Goal: Task Accomplishment & Management: Manage account settings

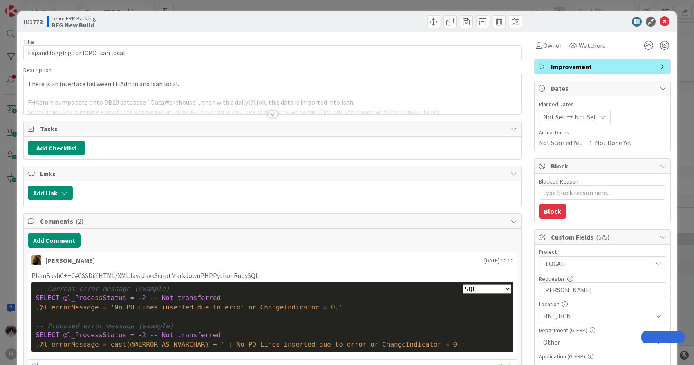
select select "sql"
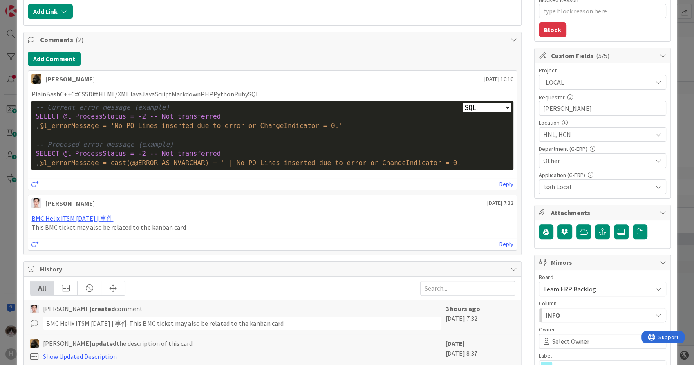
type textarea "x"
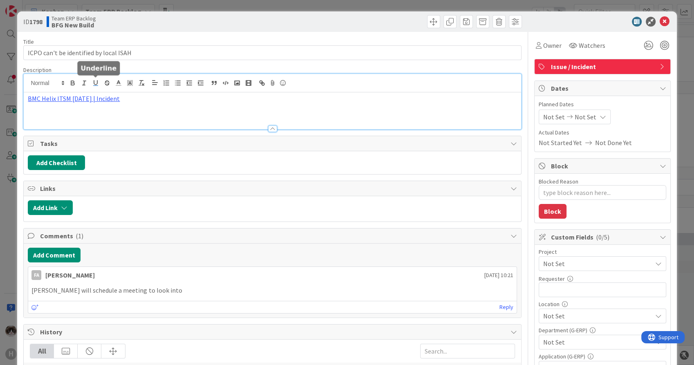
click at [94, 83] on div "BMC Helix ITSM 23.3.02 | Incident" at bounding box center [272, 101] width 497 height 55
click at [84, 108] on div "https://huisman-smartit.onbmc.com/smartit/app/#/incident/AGGHEXFAF704DATBOKC6TB…" at bounding box center [81, 115] width 162 height 16
click at [82, 117] on link "https://huisman-smartit.onbmc.com/smartit/app/#/incident/AGGHEXFAF704DATBOKC6TB…" at bounding box center [73, 114] width 82 height 11
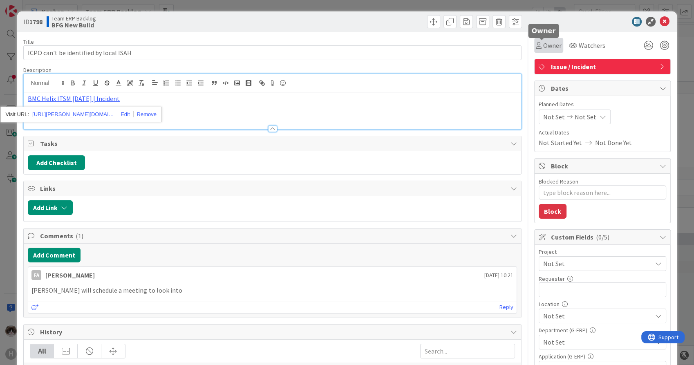
click at [544, 46] on span "Owner" at bounding box center [552, 45] width 18 height 10
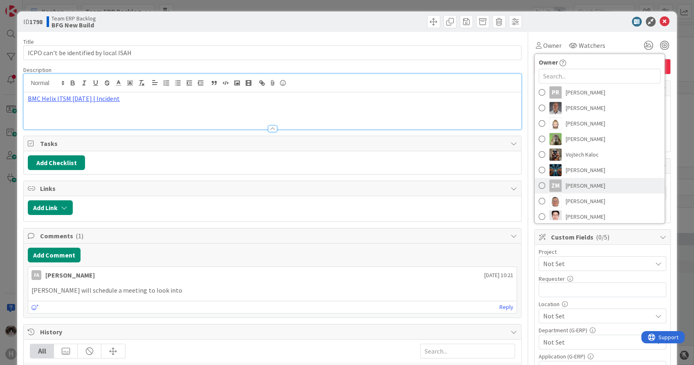
scroll to position [182, 0]
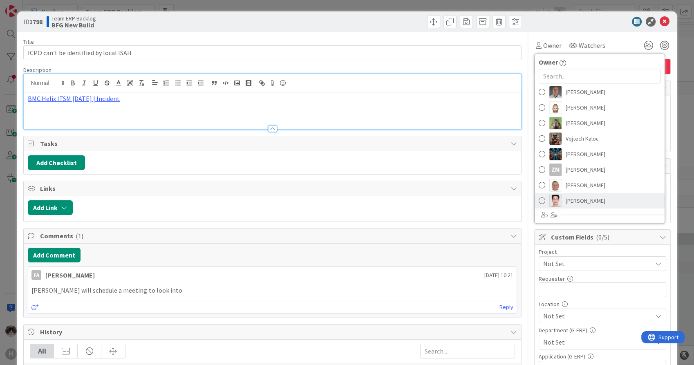
click at [586, 194] on link "luo leo" at bounding box center [600, 201] width 130 height 16
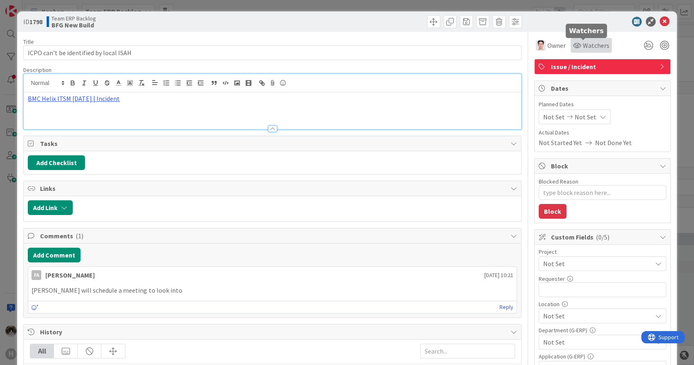
click at [583, 49] on span "Watchers" at bounding box center [596, 45] width 27 height 10
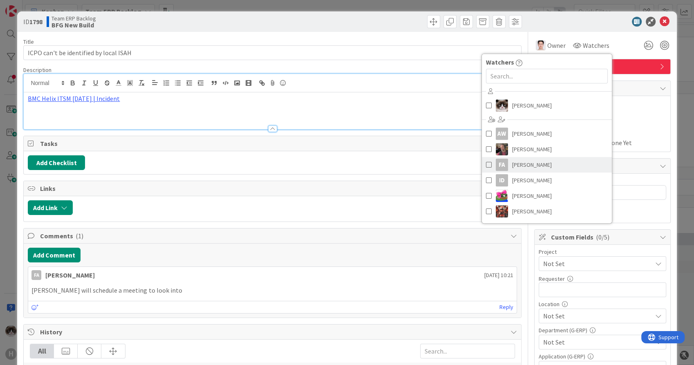
click at [543, 159] on link "FA Fu Alex" at bounding box center [547, 165] width 130 height 16
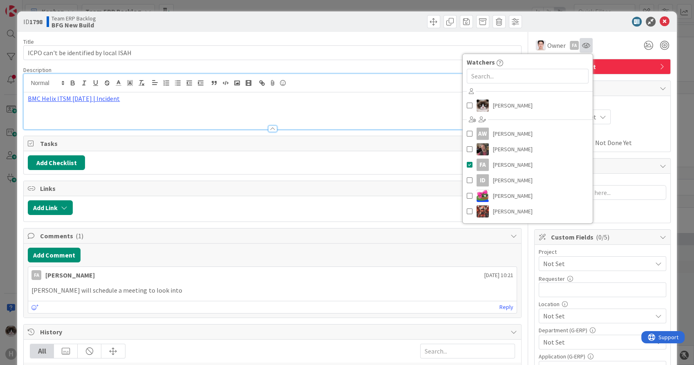
click at [580, 49] on div at bounding box center [586, 45] width 13 height 15
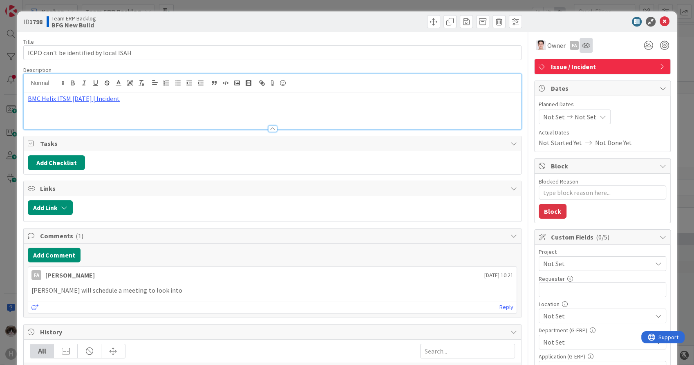
click at [582, 47] on icon at bounding box center [586, 45] width 8 height 7
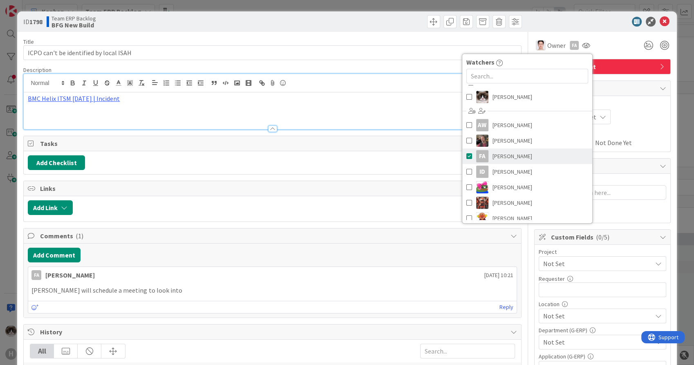
scroll to position [0, 0]
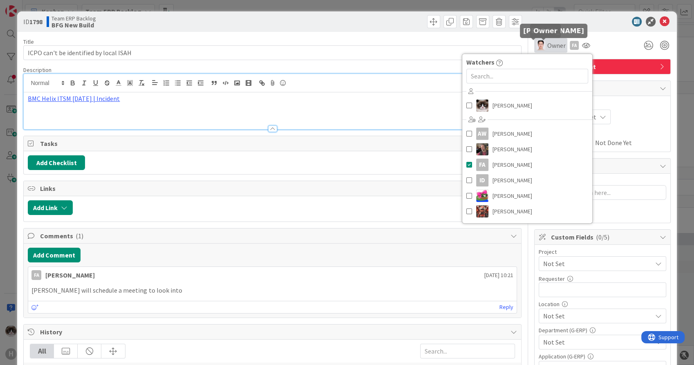
click at [537, 47] on img at bounding box center [541, 45] width 10 height 10
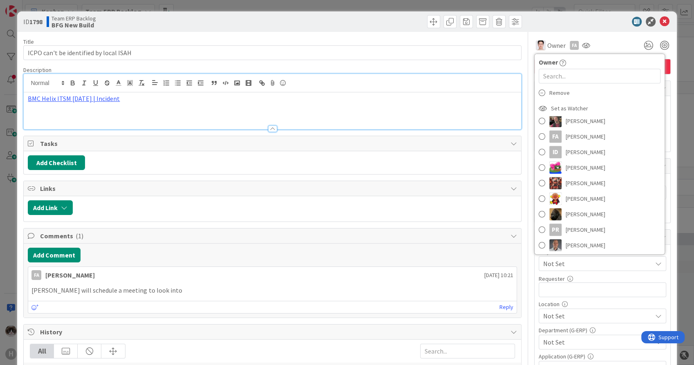
scroll to position [45, 0]
click at [585, 153] on link "FA Fu Alex" at bounding box center [600, 151] width 130 height 16
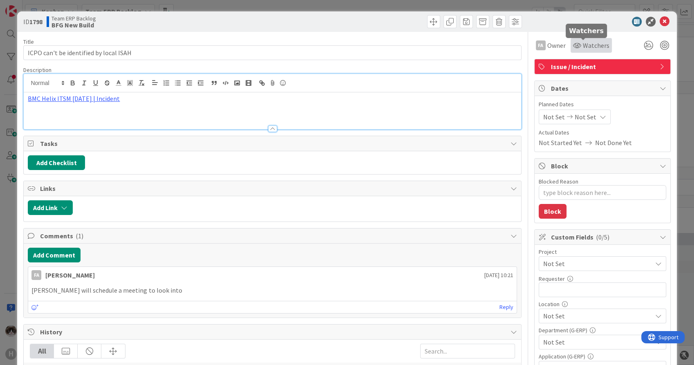
click at [592, 49] on span "Watchers" at bounding box center [596, 45] width 27 height 10
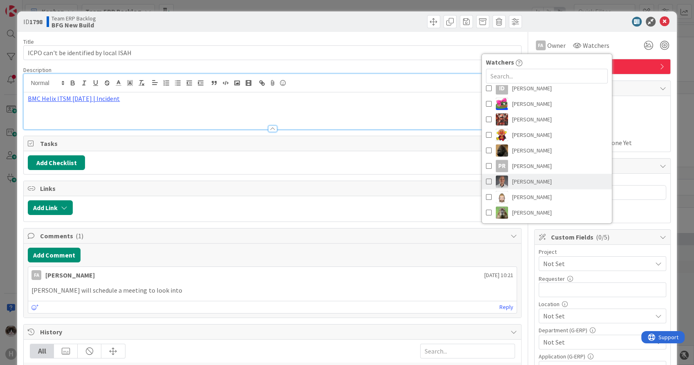
scroll to position [91, 0]
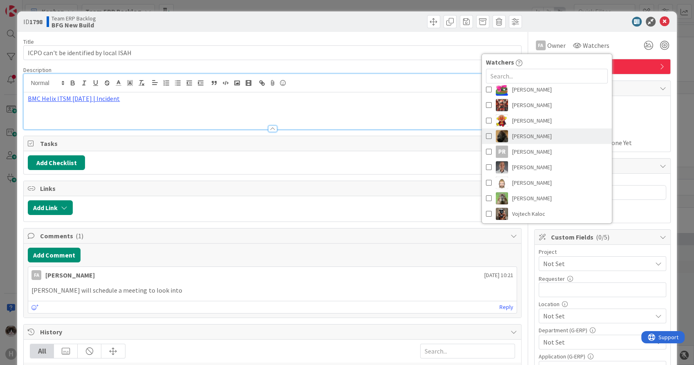
click at [539, 134] on link "Noah Dezaire" at bounding box center [547, 136] width 130 height 16
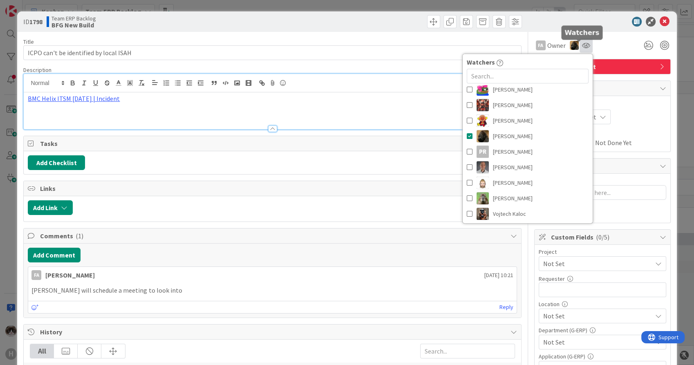
click at [582, 48] on icon at bounding box center [586, 45] width 8 height 7
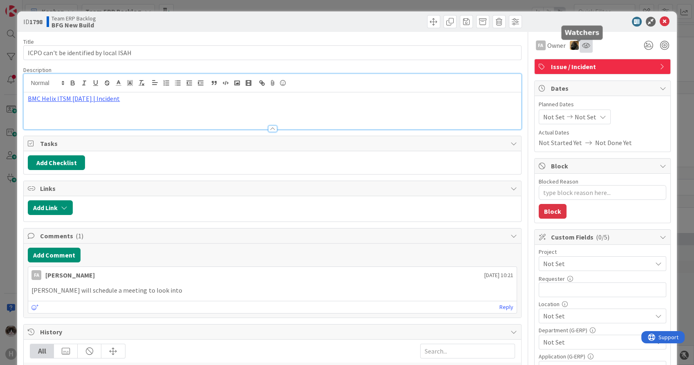
click at [582, 42] on icon at bounding box center [586, 45] width 8 height 7
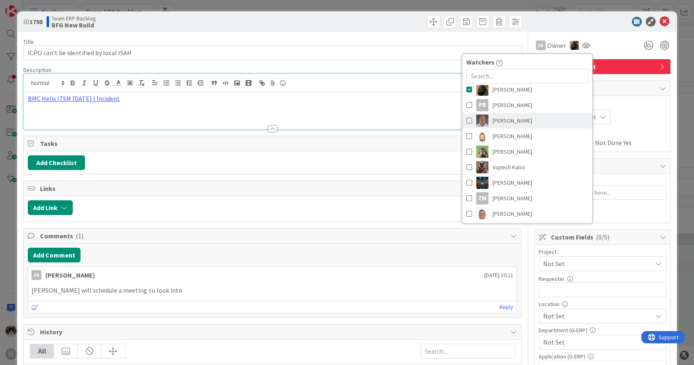
scroll to position [227, 0]
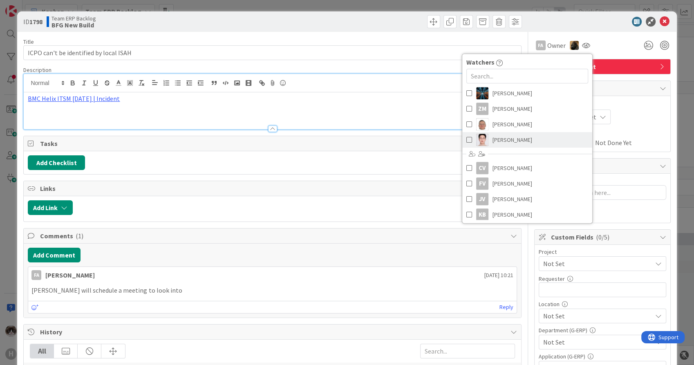
click at [517, 137] on link "luo leo" at bounding box center [527, 140] width 130 height 16
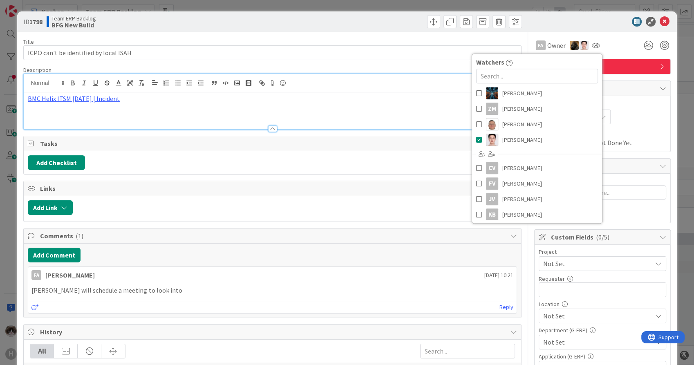
click at [606, 49] on div "FA Owner Owner Remove Set as Watcher Kevin van Dijk AW Alexandra Catherina Wete…" at bounding box center [602, 45] width 137 height 15
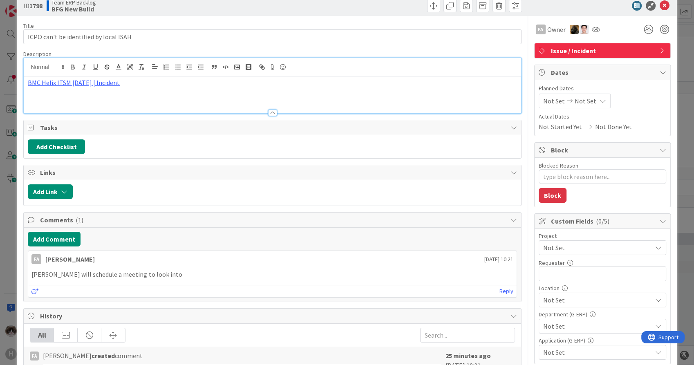
scroll to position [0, 0]
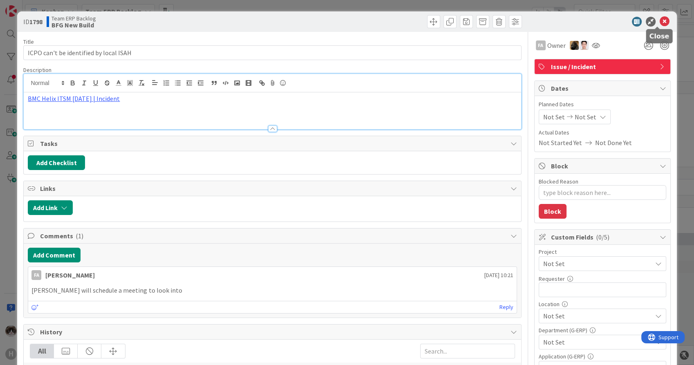
click at [660, 18] on icon at bounding box center [665, 22] width 10 height 10
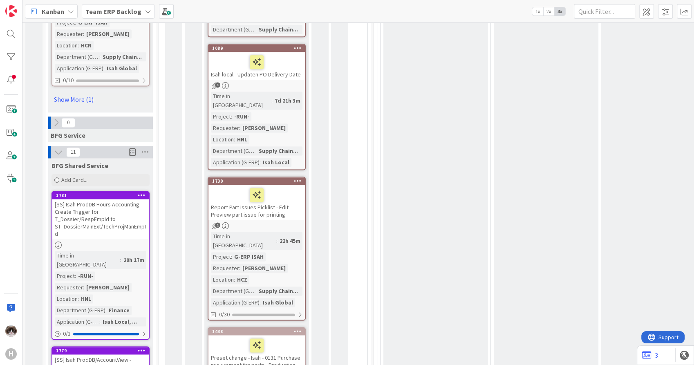
scroll to position [1135, 0]
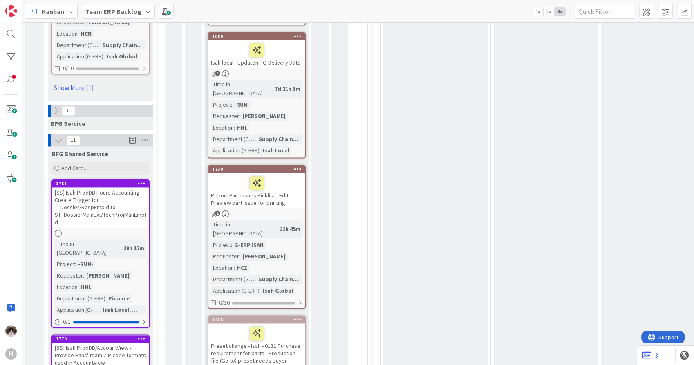
click at [138, 230] on div at bounding box center [100, 233] width 96 height 7
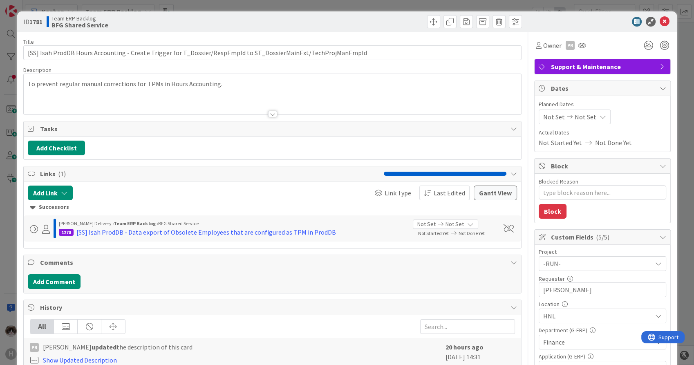
click at [263, 112] on div at bounding box center [272, 104] width 497 height 21
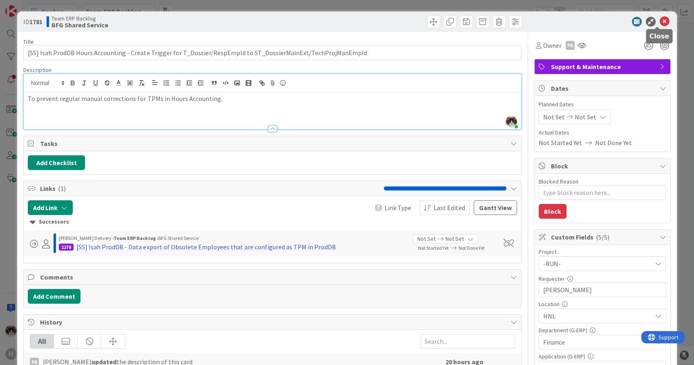
click at [660, 20] on icon at bounding box center [665, 22] width 10 height 10
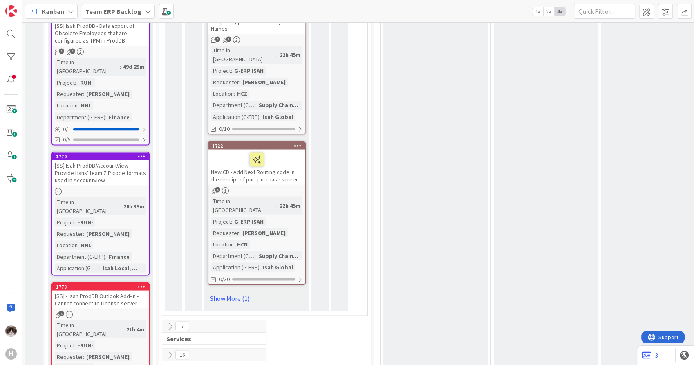
scroll to position [1384, 0]
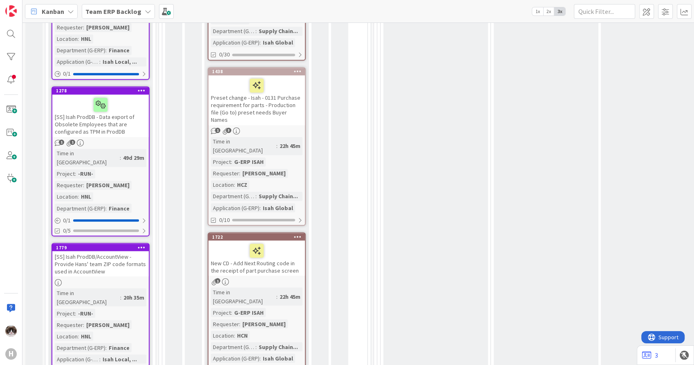
click at [129, 279] on div at bounding box center [100, 282] width 96 height 7
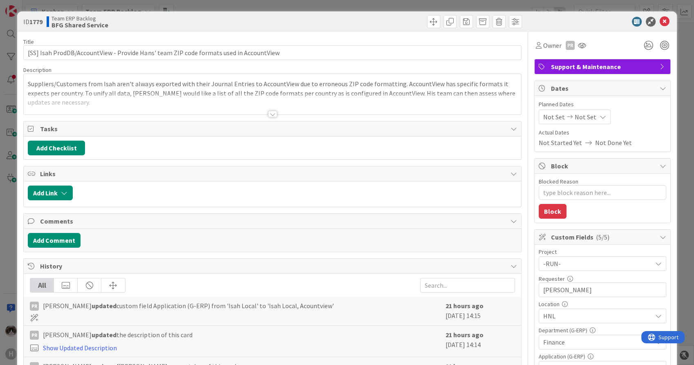
click at [262, 110] on div at bounding box center [272, 104] width 497 height 21
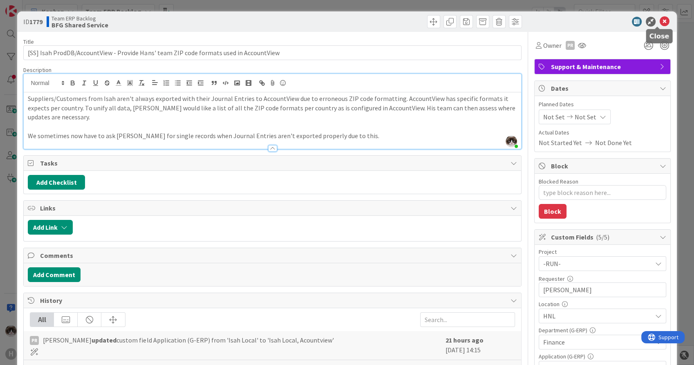
click at [660, 21] on icon at bounding box center [665, 22] width 10 height 10
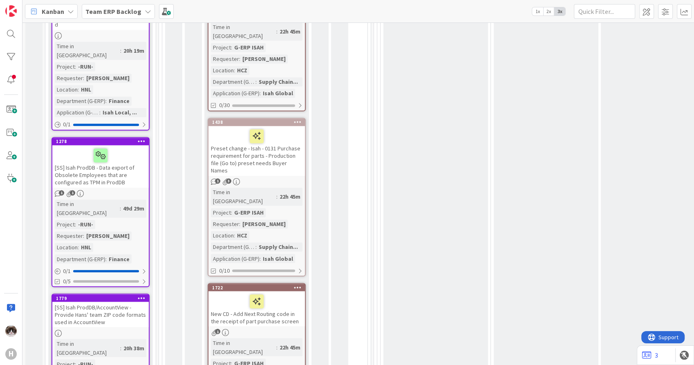
scroll to position [1293, 0]
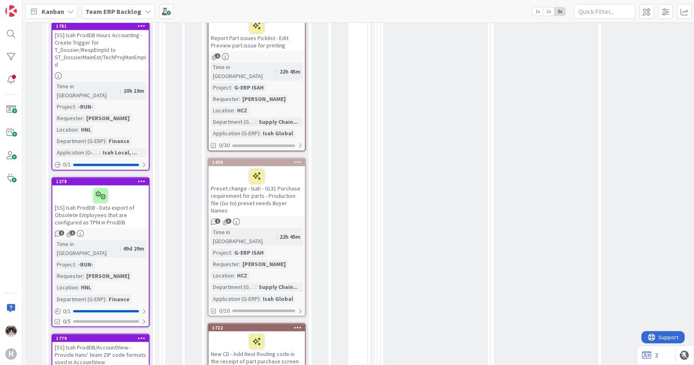
click at [133, 230] on div "1 1" at bounding box center [100, 233] width 96 height 7
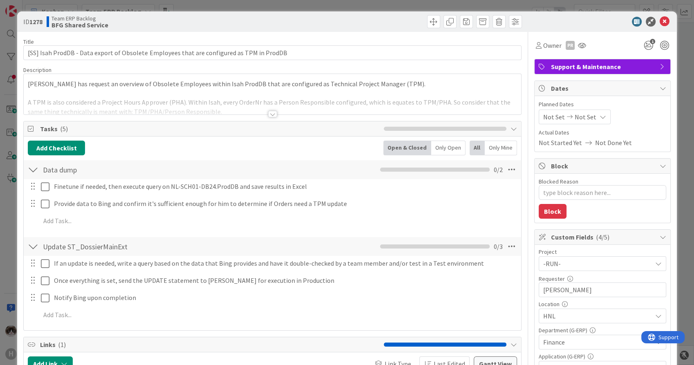
click at [607, 69] on span "Support & Maintenance" at bounding box center [603, 67] width 105 height 10
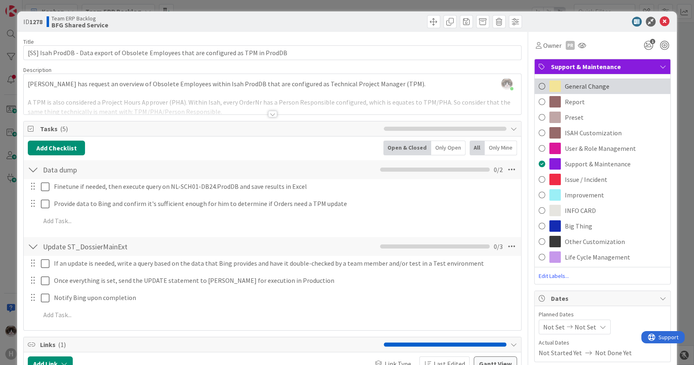
click at [593, 86] on span "General Change" at bounding box center [587, 86] width 45 height 10
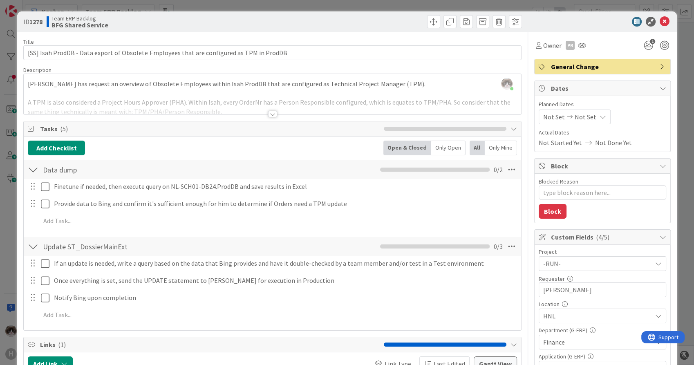
click at [637, 65] on span "General Change" at bounding box center [603, 67] width 105 height 10
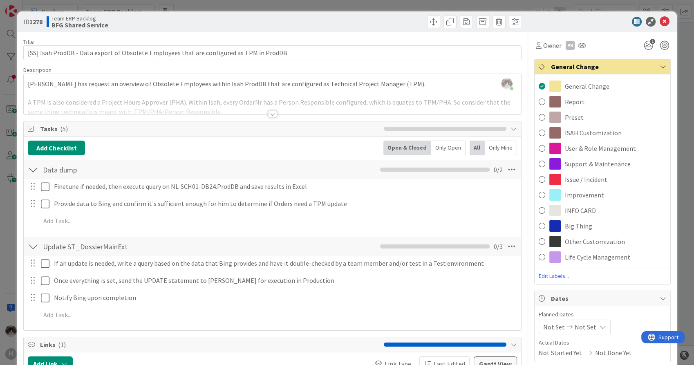
click at [663, 23] on div at bounding box center [598, 22] width 145 height 10
click at [660, 22] on icon at bounding box center [665, 22] width 10 height 10
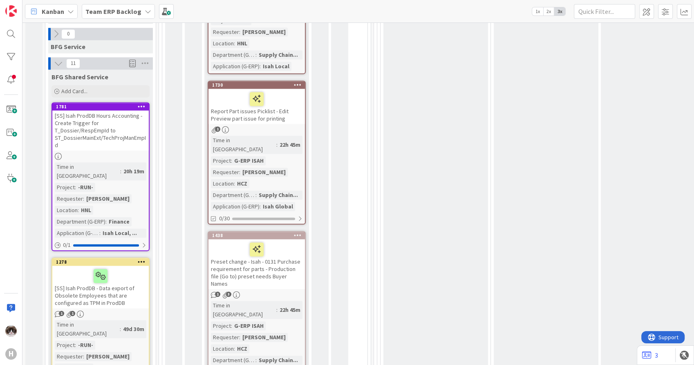
scroll to position [1202, 0]
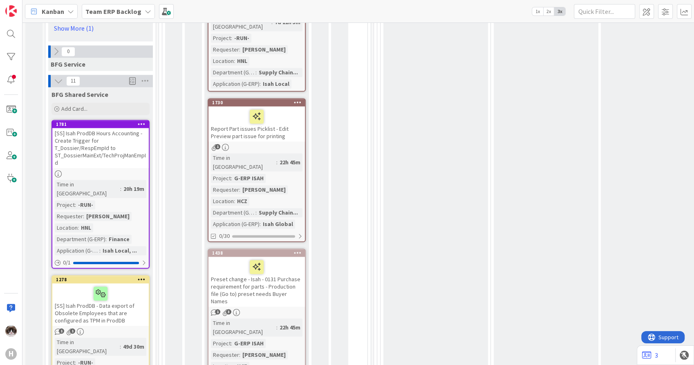
click at [130, 285] on div at bounding box center [101, 293] width 92 height 17
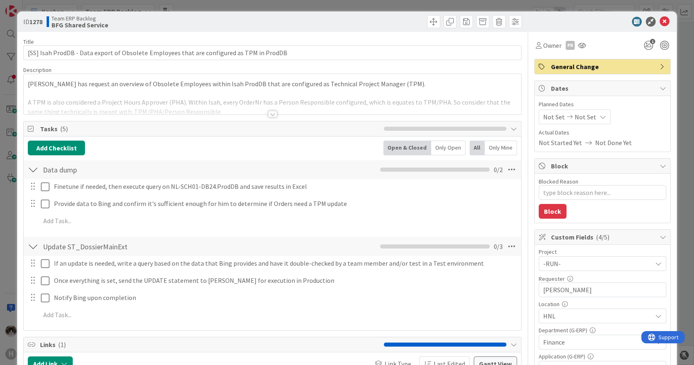
click at [592, 70] on span "General Change" at bounding box center [603, 67] width 105 height 10
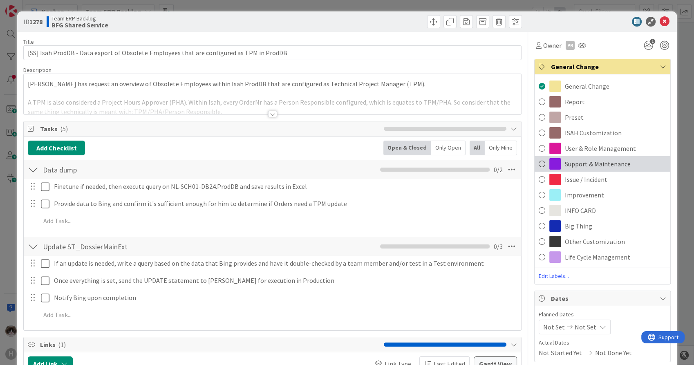
click at [579, 158] on div "Support & Maintenance" at bounding box center [603, 164] width 136 height 16
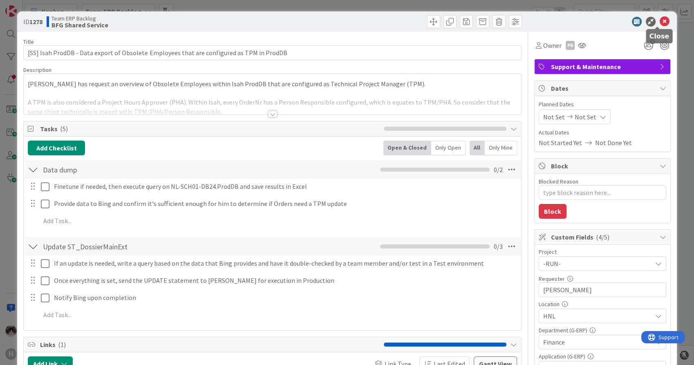
click at [660, 23] on icon at bounding box center [665, 22] width 10 height 10
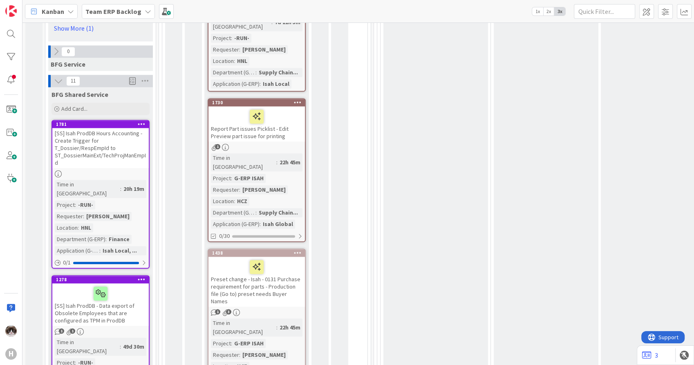
click at [140, 120] on link "1781 [SS] Isah ProdDB Hours Accounting - Create Trigger for T_Dossier/RespEmpId…" at bounding box center [101, 194] width 98 height 149
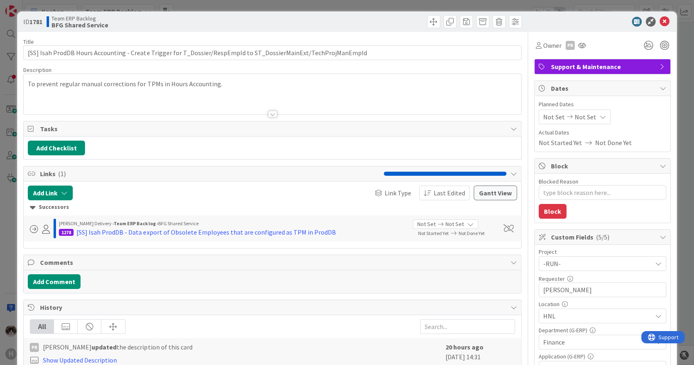
click at [609, 71] on span "Support & Maintenance" at bounding box center [603, 67] width 105 height 10
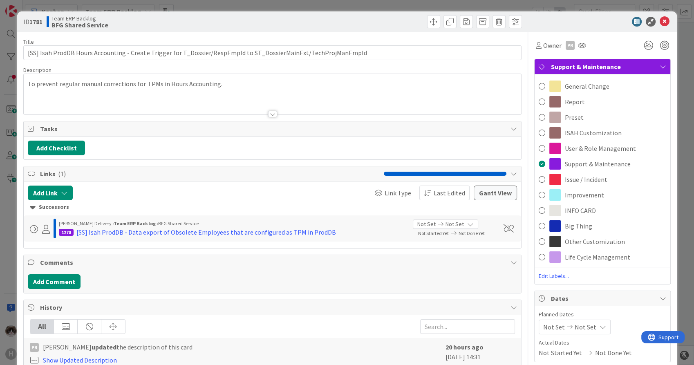
click at [597, 89] on span "General Change" at bounding box center [587, 86] width 45 height 10
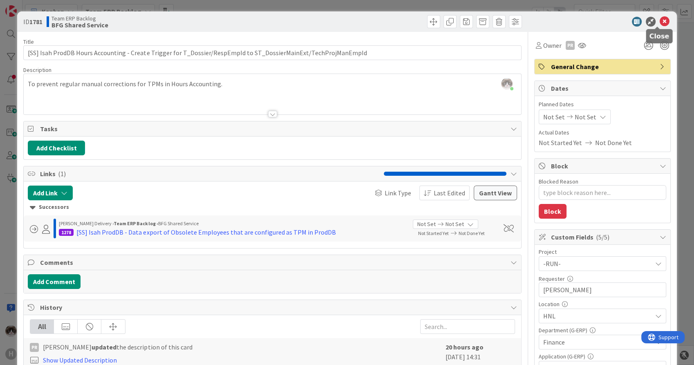
click at [660, 23] on icon at bounding box center [665, 22] width 10 height 10
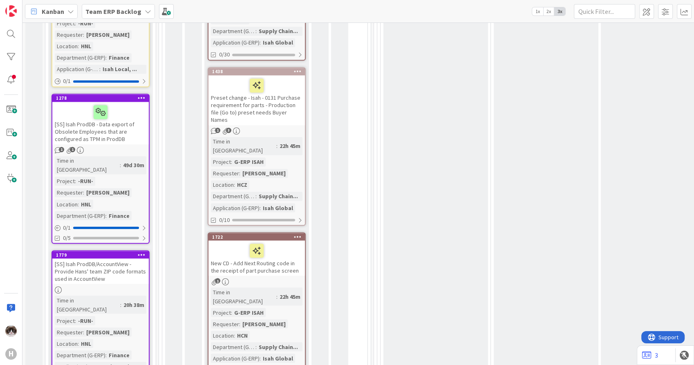
click at [137, 296] on div "Time in Column : 20h 38m Project : -RUN- Requester : Parveen Rana Location : HN…" at bounding box center [101, 333] width 92 height 75
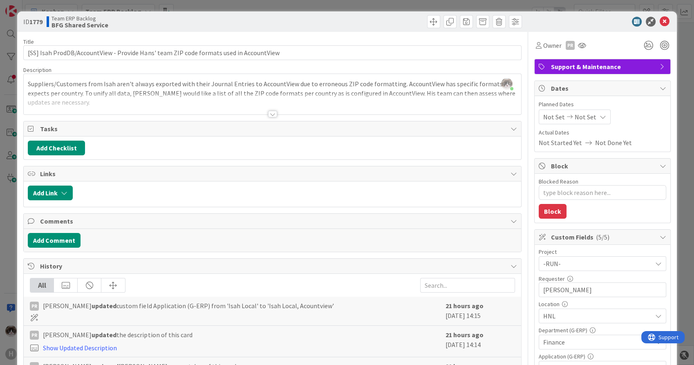
click at [271, 114] on div at bounding box center [272, 114] width 9 height 7
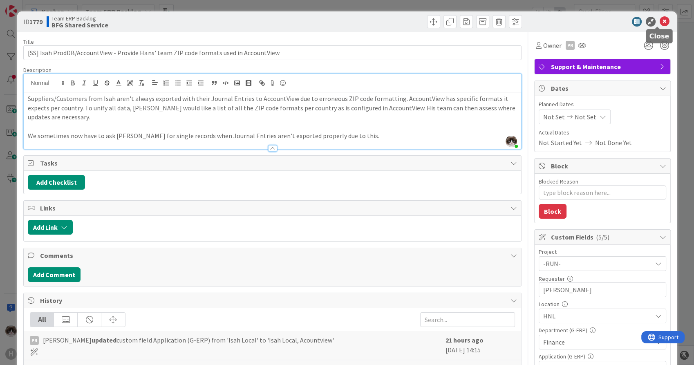
click at [661, 20] on icon at bounding box center [665, 22] width 10 height 10
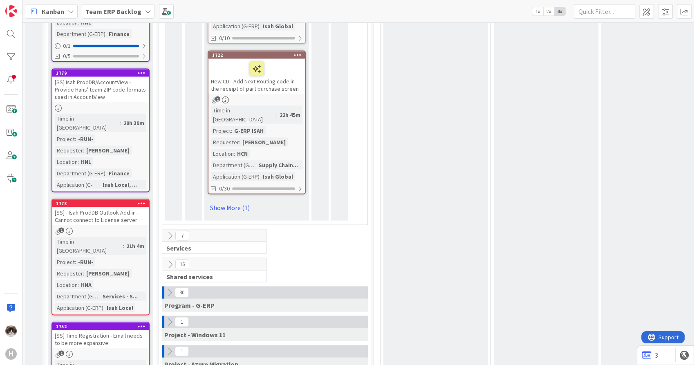
click at [135, 237] on div "Time in Column : 21h 4m Project : -RUN- Requester : Oliver Olivares Location : …" at bounding box center [101, 274] width 92 height 75
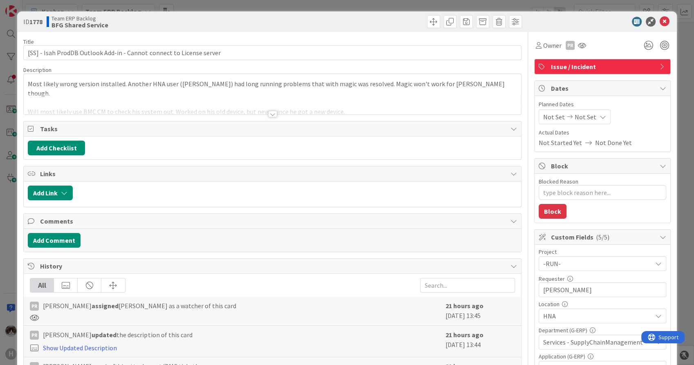
click at [274, 112] on div at bounding box center [272, 104] width 497 height 21
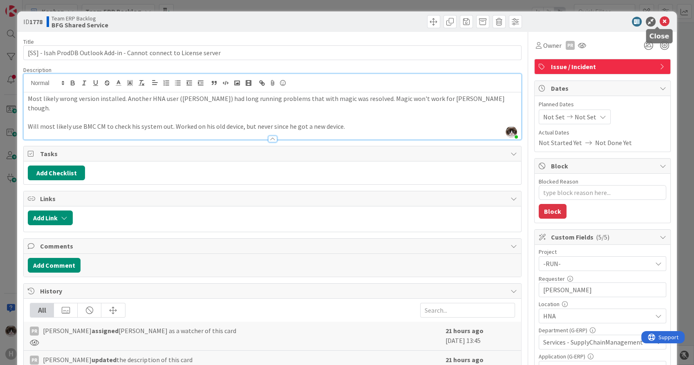
click at [661, 21] on icon at bounding box center [665, 22] width 10 height 10
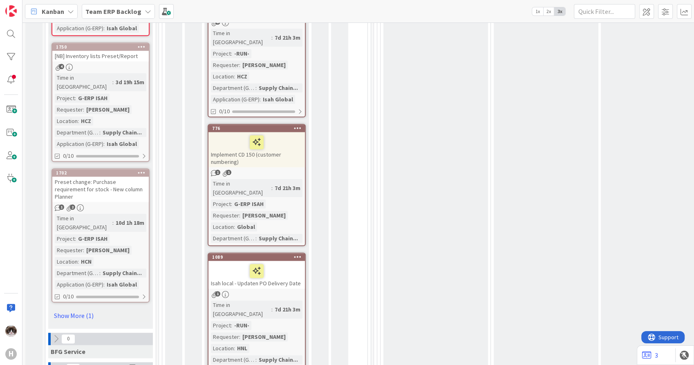
scroll to position [975, 0]
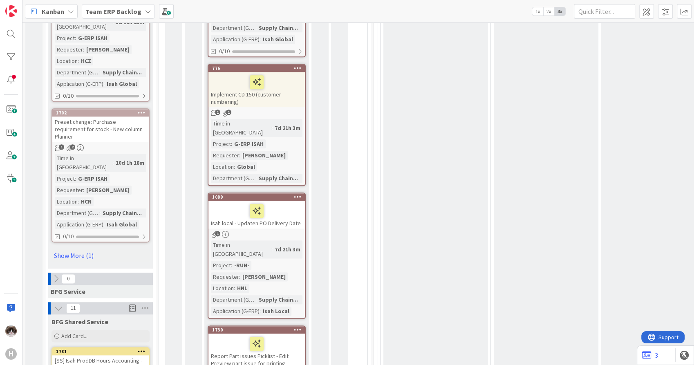
click at [54, 274] on icon at bounding box center [56, 278] width 9 height 9
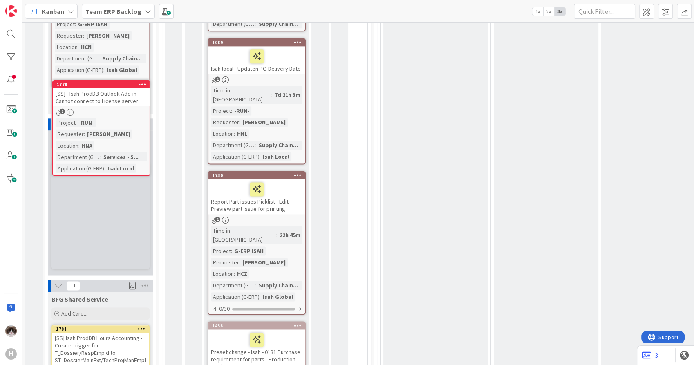
scroll to position [1123, 0]
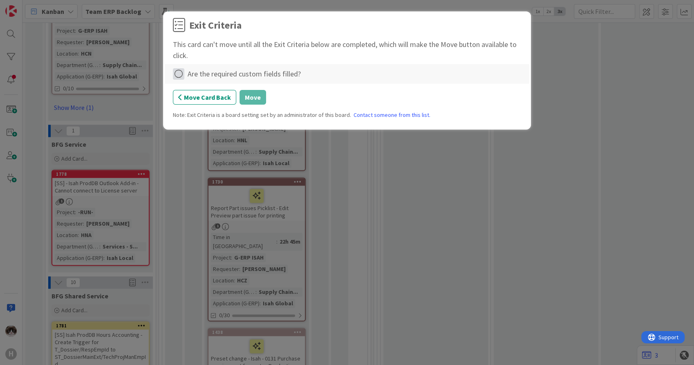
click at [178, 77] on icon at bounding box center [178, 73] width 11 height 11
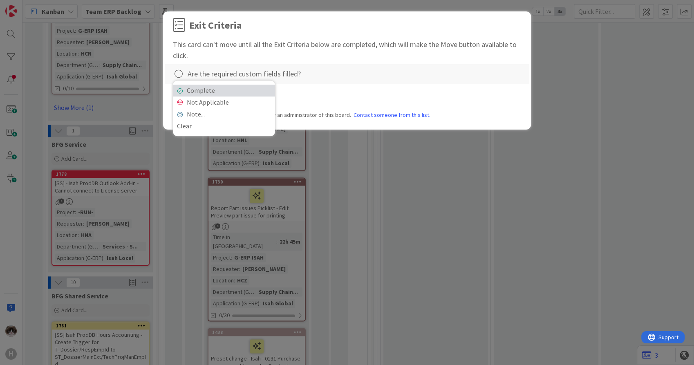
click at [206, 93] on link "Complete" at bounding box center [224, 91] width 102 height 12
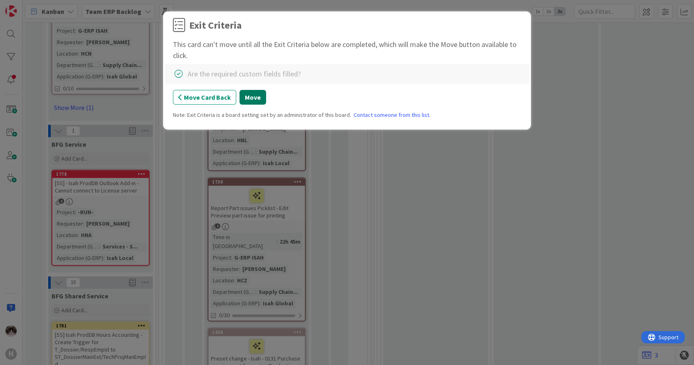
click at [246, 98] on button "Move" at bounding box center [253, 97] width 27 height 15
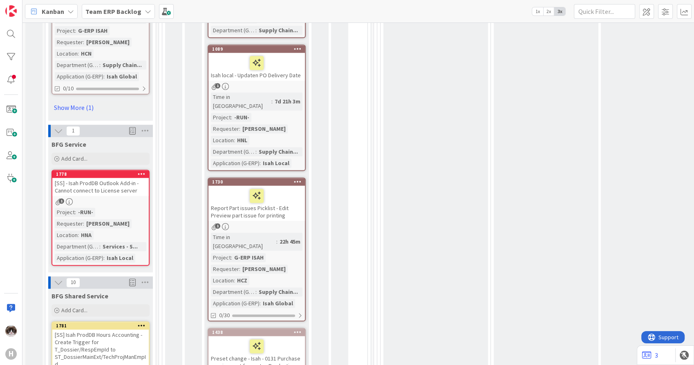
click at [145, 11] on icon at bounding box center [148, 11] width 7 height 7
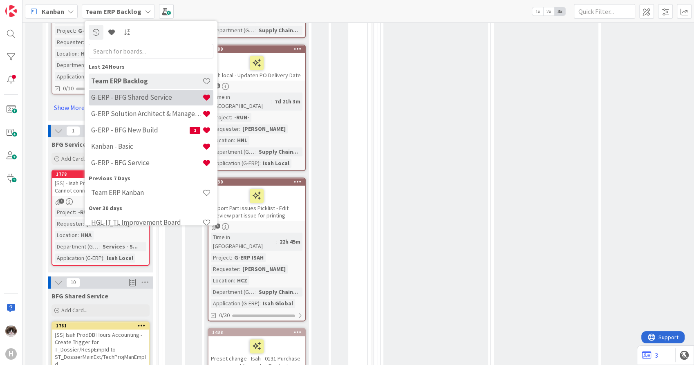
click at [133, 101] on h4 "G-ERP - BFG Shared Service" at bounding box center [146, 98] width 111 height 8
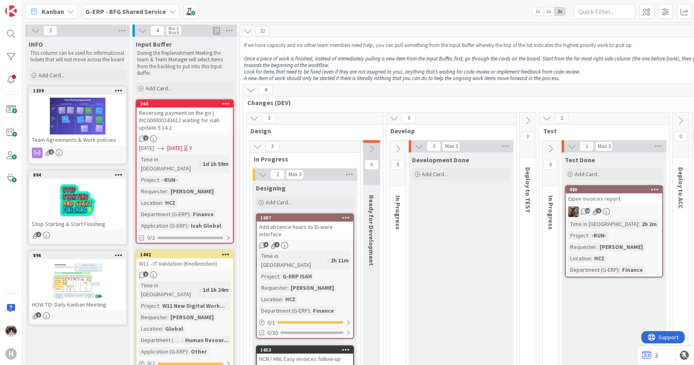
click at [124, 13] on b "G-ERP - BFG Shared Service" at bounding box center [125, 11] width 81 height 8
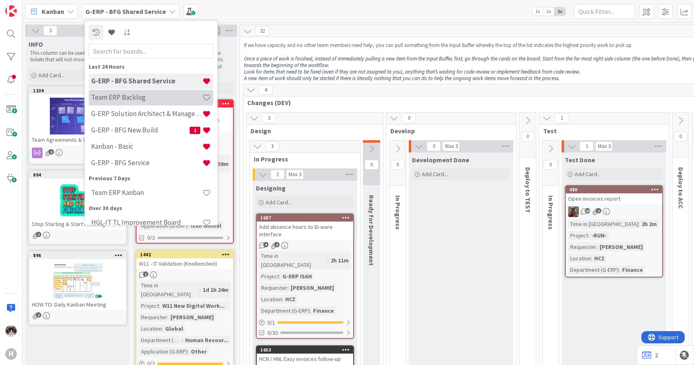
click at [152, 99] on h4 "Team ERP Backlog" at bounding box center [146, 98] width 111 height 8
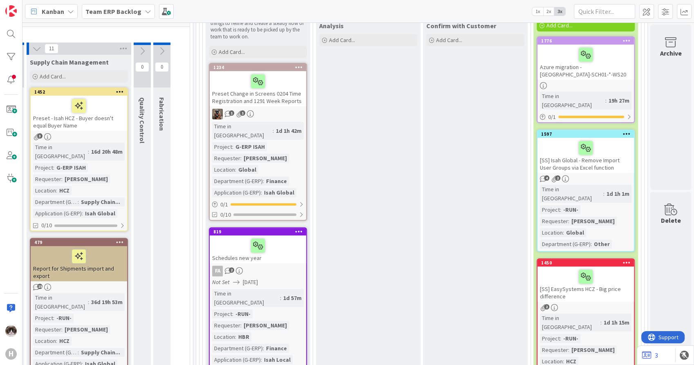
scroll to position [136, 184]
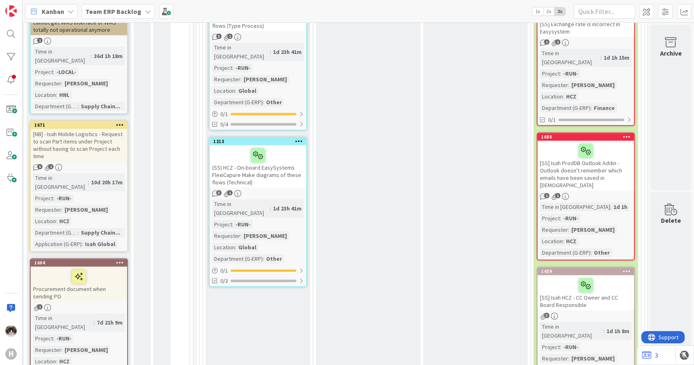
scroll to position [636, 184]
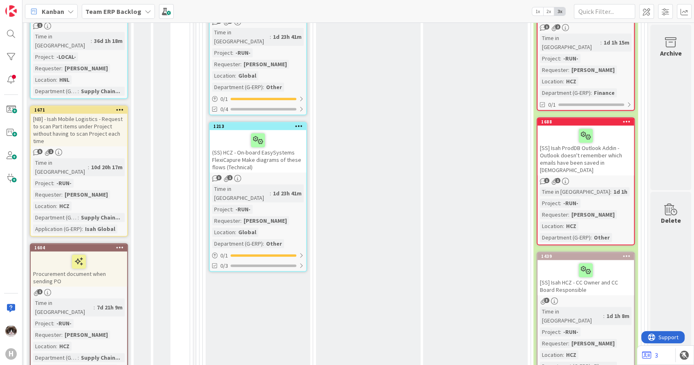
click at [623, 253] on icon at bounding box center [627, 256] width 8 height 6
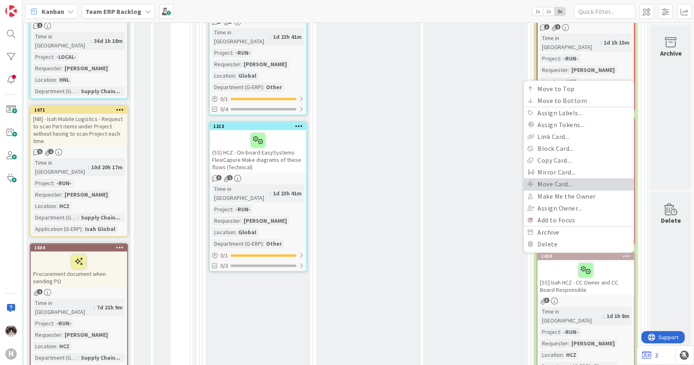
click at [556, 178] on link "Move Card..." at bounding box center [579, 184] width 110 height 12
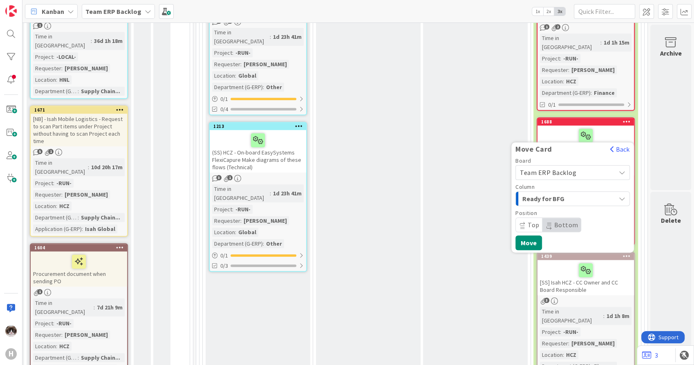
click at [554, 168] on span "Team ERP Backlog" at bounding box center [548, 172] width 56 height 8
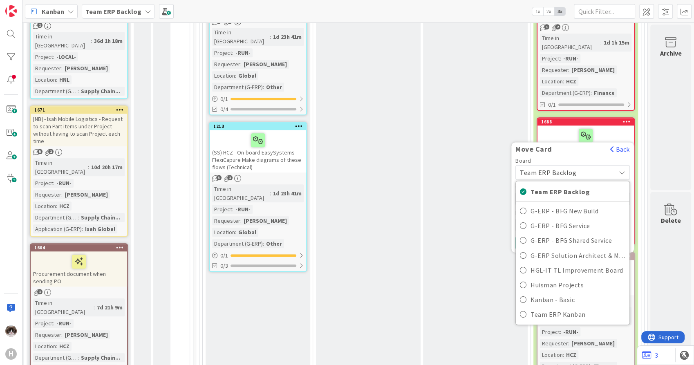
click at [554, 168] on span "Team ERP Backlog" at bounding box center [548, 172] width 56 height 8
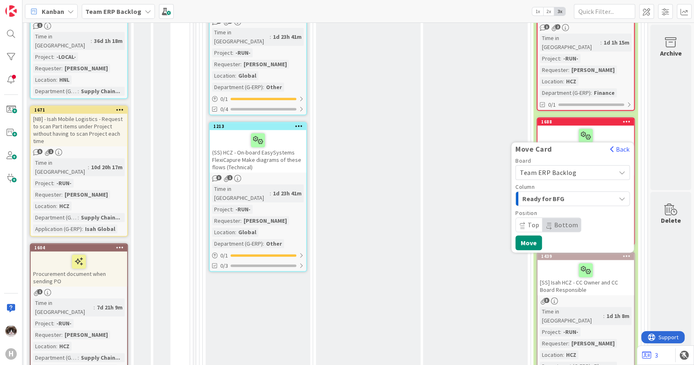
click at [566, 193] on span "Ready for BFG" at bounding box center [553, 198] width 61 height 11
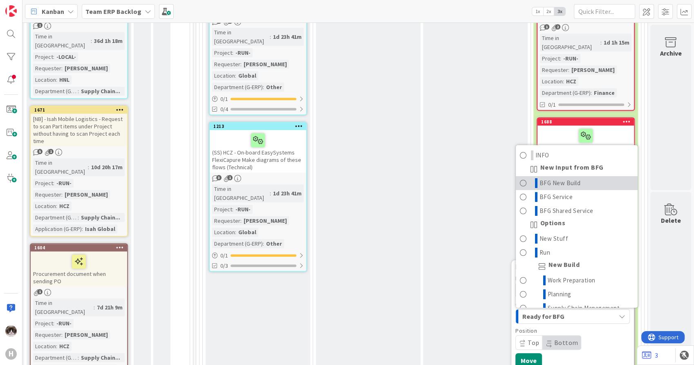
scroll to position [590, 184]
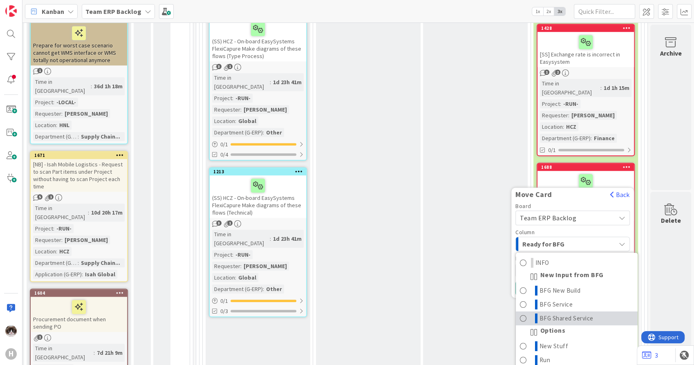
click at [579, 314] on span "BFG Shared Service" at bounding box center [567, 319] width 54 height 10
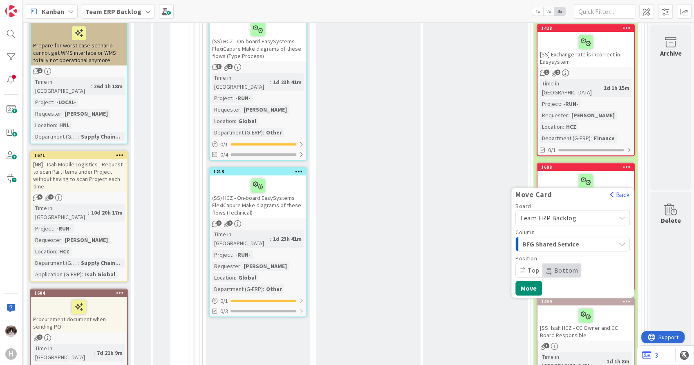
click at [554, 266] on span "Bottom" at bounding box center [566, 270] width 24 height 8
click at [527, 281] on button "Move" at bounding box center [529, 288] width 27 height 15
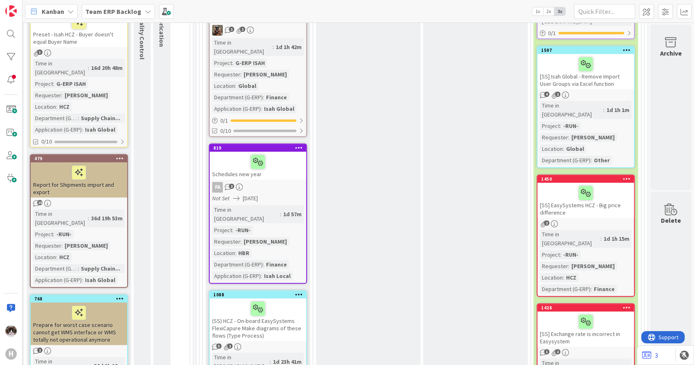
scroll to position [409, 184]
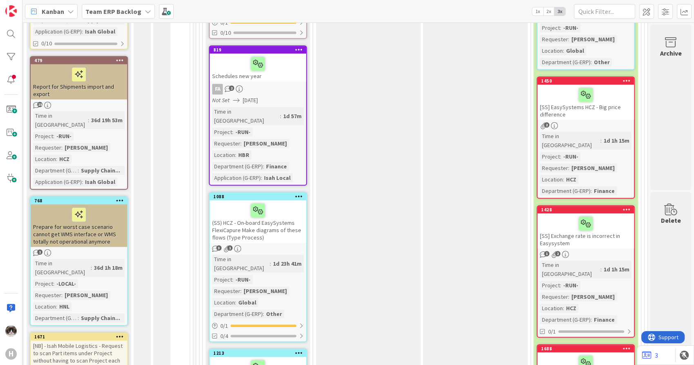
click at [623, 206] on icon at bounding box center [627, 209] width 8 height 6
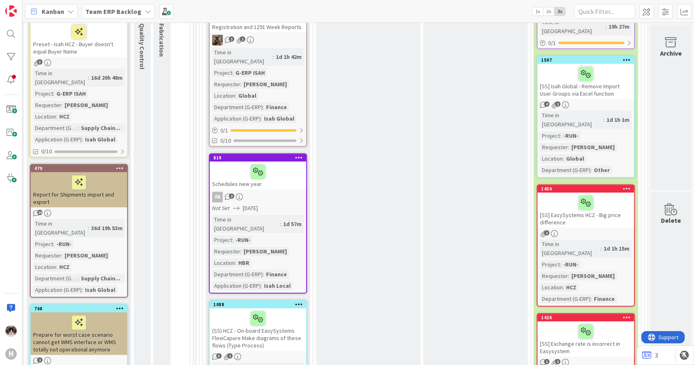
scroll to position [318, 184]
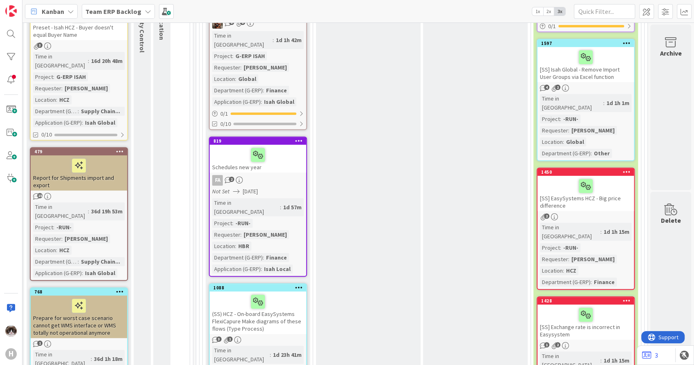
click at [608, 226] on div "Time in Column : 1d 1h 15m Project : -RUN- Requester : Silvie Bajerkova Locatio…" at bounding box center [586, 255] width 92 height 64
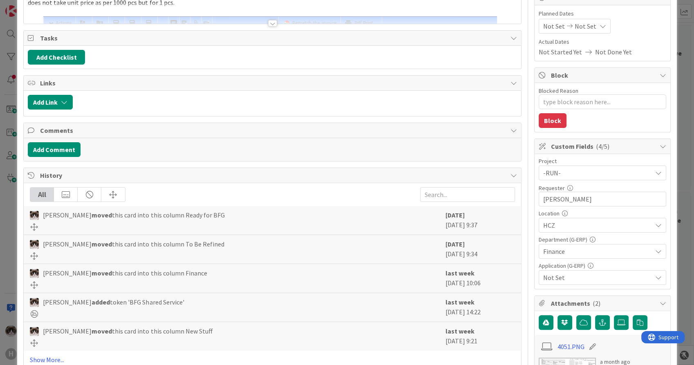
click at [593, 280] on span "Not Set" at bounding box center [597, 278] width 109 height 10
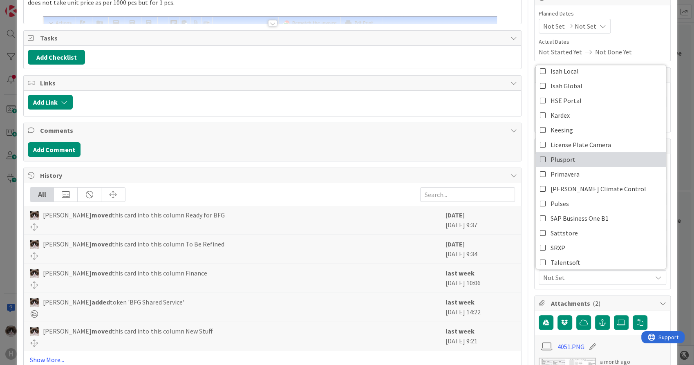
scroll to position [91, 0]
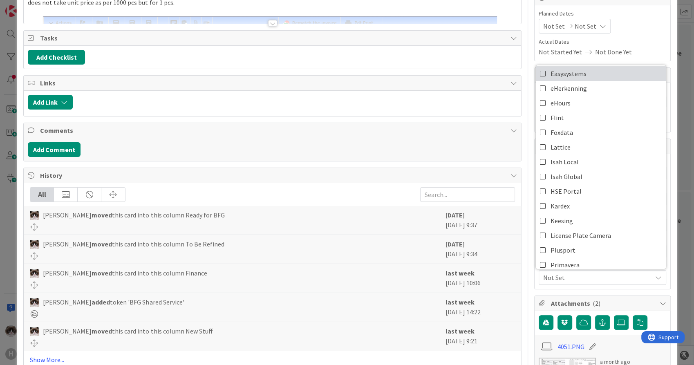
click at [587, 75] on link "Easysystems" at bounding box center [601, 73] width 130 height 15
type textarea "x"
click at [467, 68] on div "Add Checklist" at bounding box center [272, 57] width 497 height 23
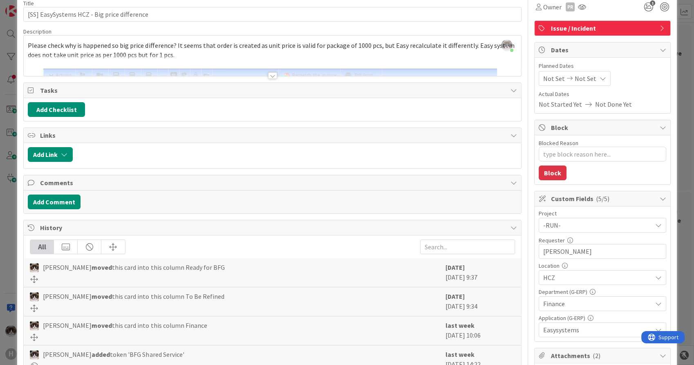
scroll to position [0, 0]
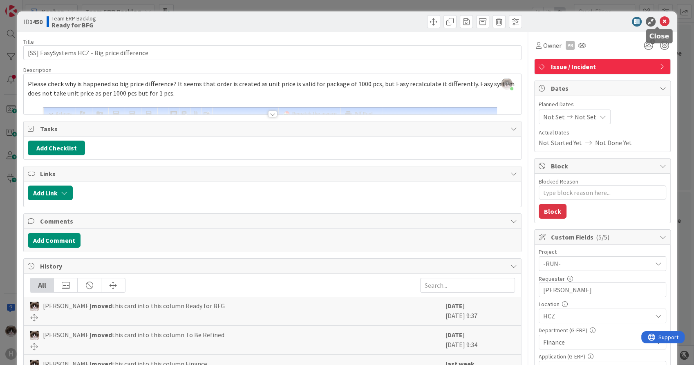
click at [660, 19] on icon at bounding box center [665, 22] width 10 height 10
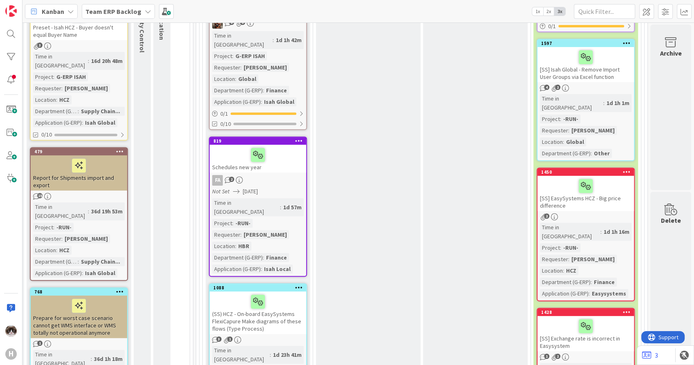
click at [623, 169] on icon at bounding box center [627, 172] width 8 height 6
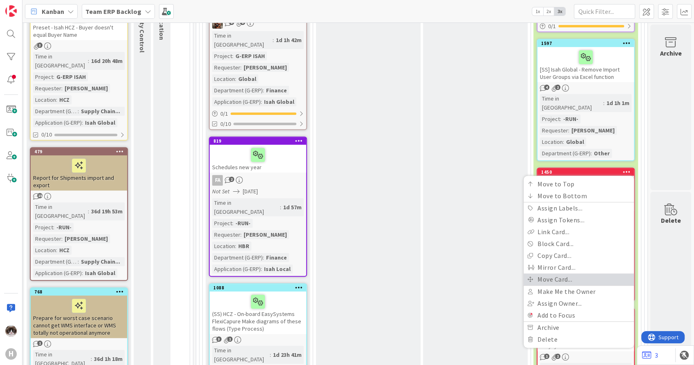
click at [565, 274] on link "Move Card..." at bounding box center [579, 280] width 110 height 12
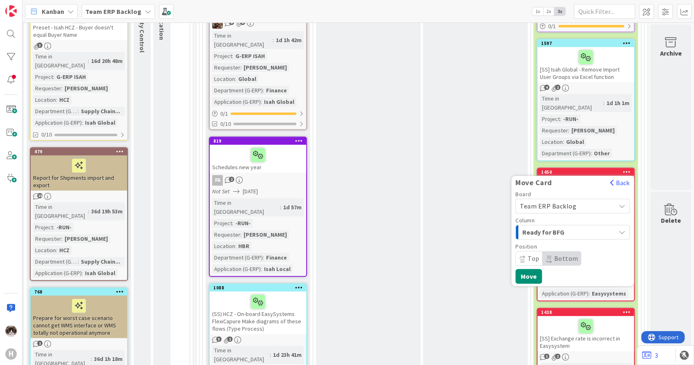
click at [559, 227] on span "Ready for BFG" at bounding box center [553, 232] width 61 height 11
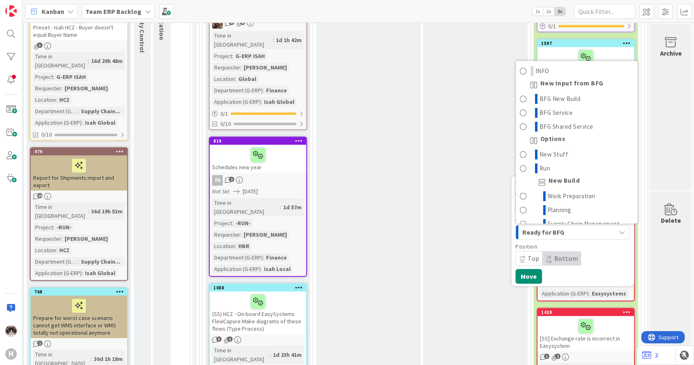
click at [588, 226] on div "Ready for BFG" at bounding box center [567, 232] width 95 height 13
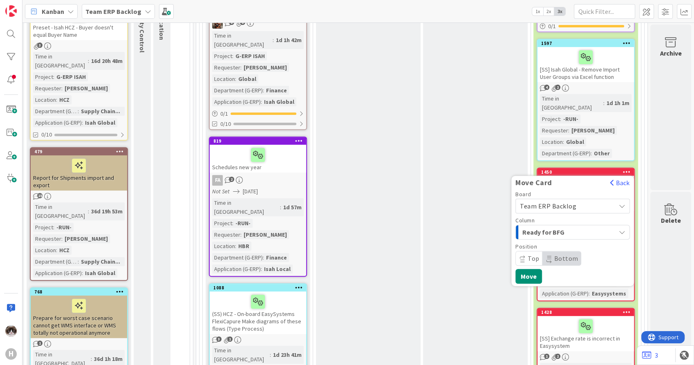
click at [588, 200] on span "Team ERP Backlog" at bounding box center [566, 205] width 92 height 11
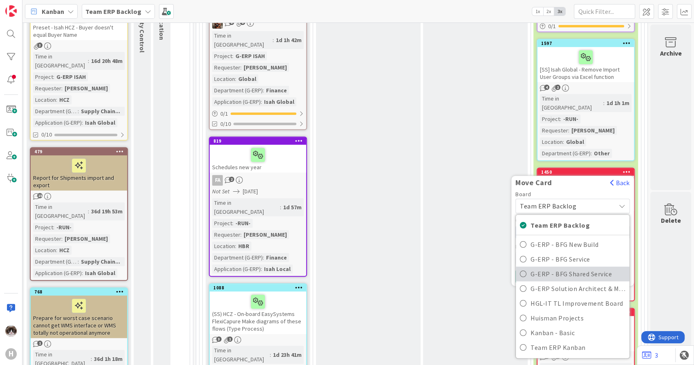
click at [579, 268] on span "G-ERP - BFG Shared Service" at bounding box center [578, 274] width 95 height 12
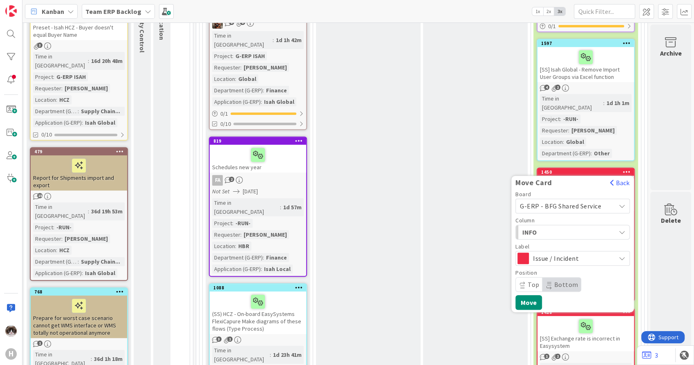
click at [572, 227] on span "INFO" at bounding box center [553, 232] width 61 height 11
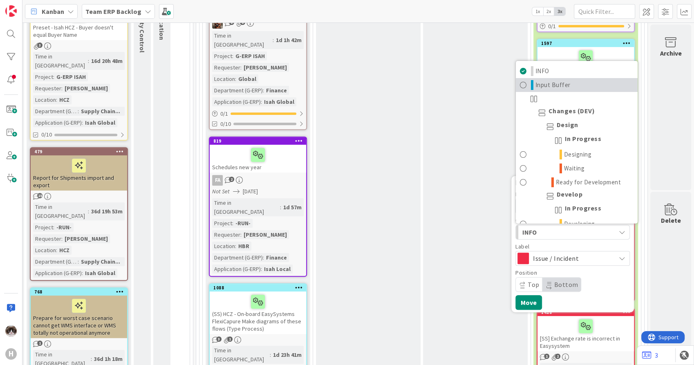
click at [554, 80] on span "Input Buffer" at bounding box center [553, 85] width 35 height 10
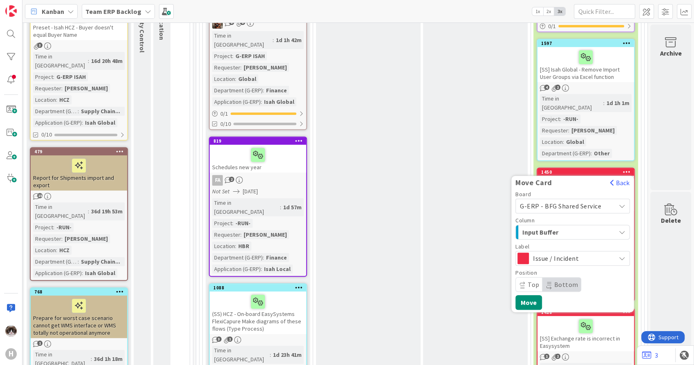
click at [528, 280] on span "Top" at bounding box center [534, 284] width 12 height 8
click at [543, 278] on span "Bottom" at bounding box center [562, 285] width 38 height 14
click at [526, 295] on button "Move" at bounding box center [529, 302] width 27 height 15
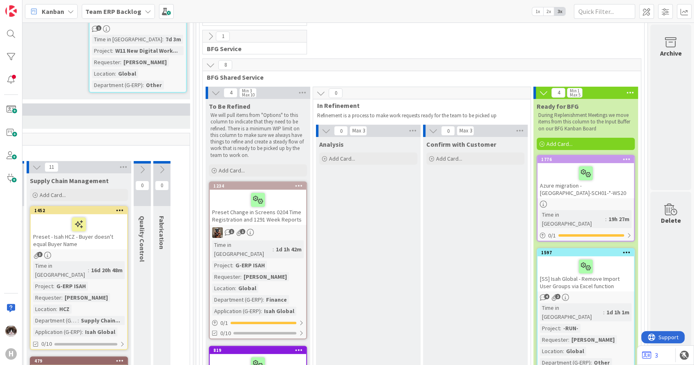
scroll to position [91, 184]
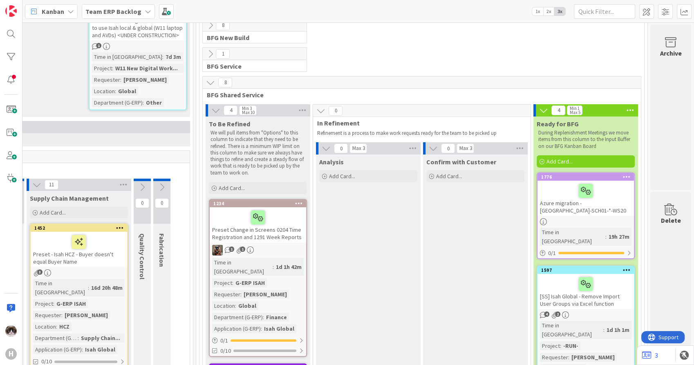
click at [146, 10] on icon at bounding box center [148, 11] width 7 height 7
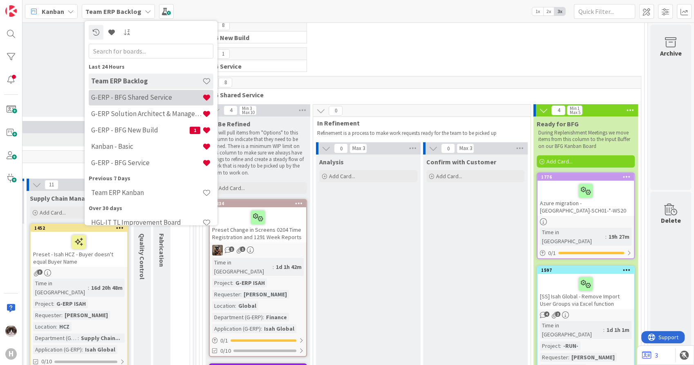
click at [151, 100] on h4 "G-ERP - BFG Shared Service" at bounding box center [146, 98] width 111 height 8
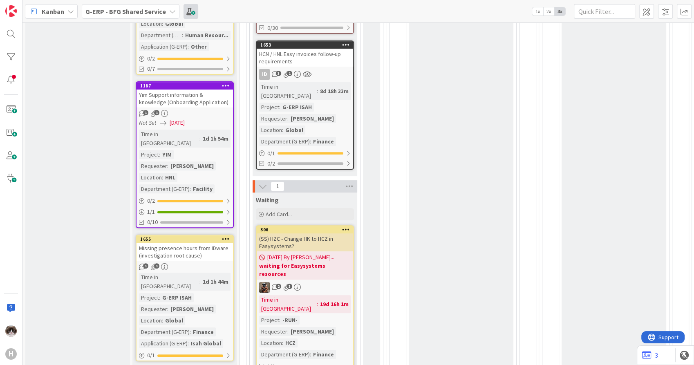
scroll to position [227, 0]
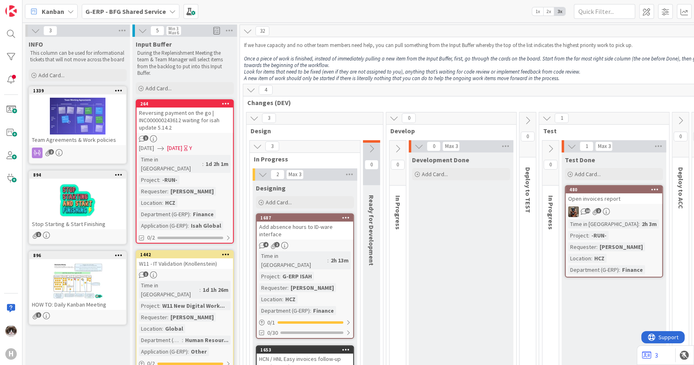
click at [131, 14] on b "G-ERP - BFG Shared Service" at bounding box center [125, 11] width 81 height 8
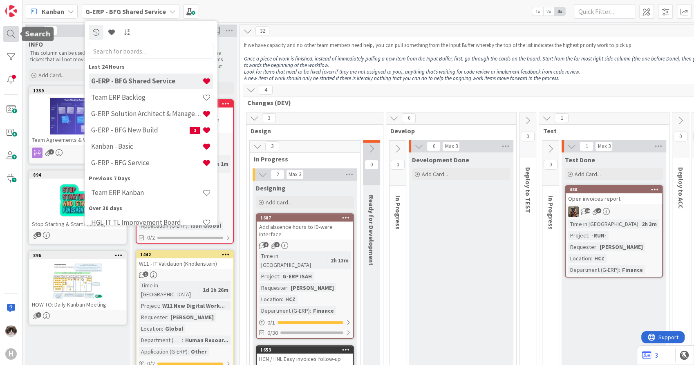
click at [16, 37] on div at bounding box center [11, 34] width 16 height 16
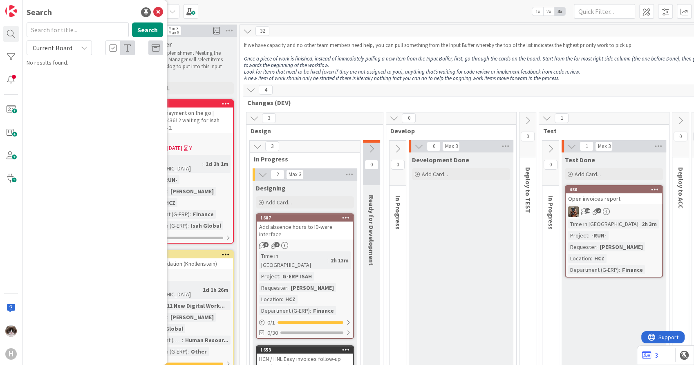
click at [67, 53] on span "Current Board" at bounding box center [52, 47] width 43 height 11
click at [58, 86] on span "All Boards" at bounding box center [73, 82] width 85 height 12
click at [70, 39] on div "Search" at bounding box center [95, 31] width 146 height 18
click at [77, 32] on input "text" at bounding box center [78, 29] width 102 height 15
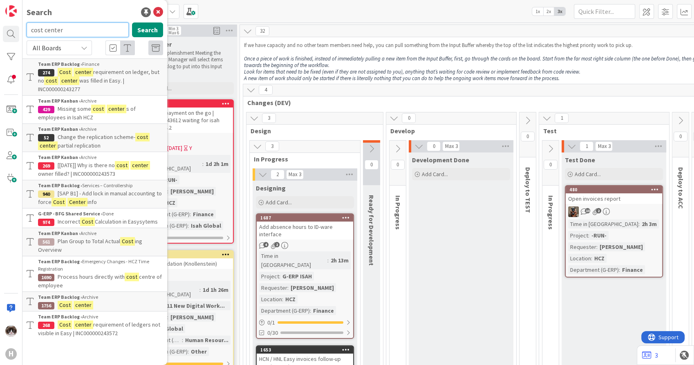
drag, startPoint x: 86, startPoint y: 25, endPoint x: 22, endPoint y: 26, distance: 63.4
click at [22, 26] on div "cost center Search" at bounding box center [95, 31] width 146 height 18
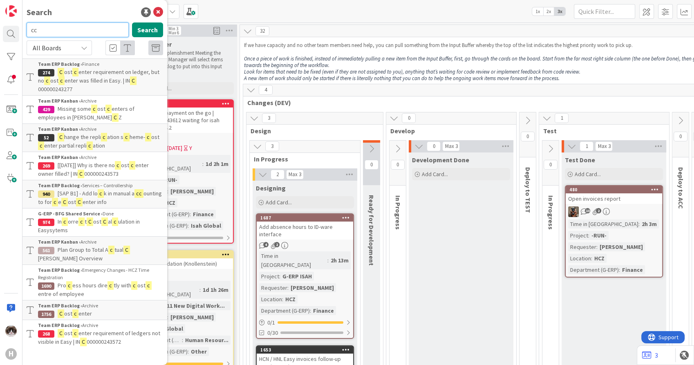
type input "cc"
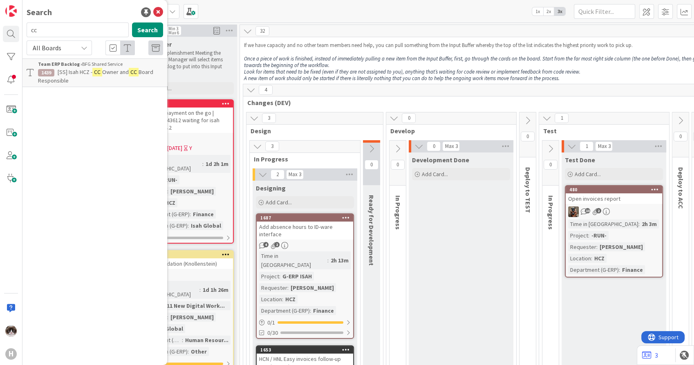
click at [91, 77] on p "[SS] Isah HCZ - CC Owner and CC Board Responsible" at bounding box center [100, 76] width 125 height 17
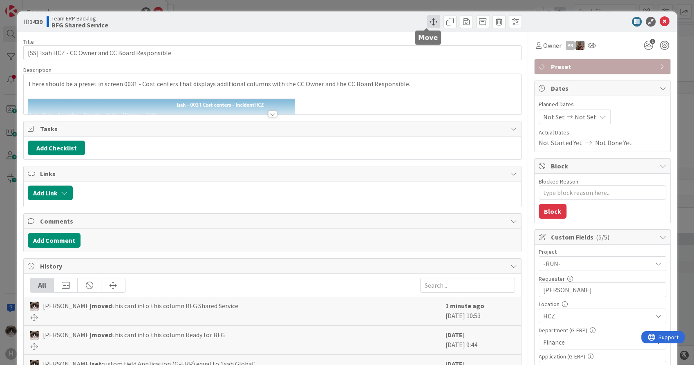
click at [427, 22] on span at bounding box center [433, 21] width 13 height 13
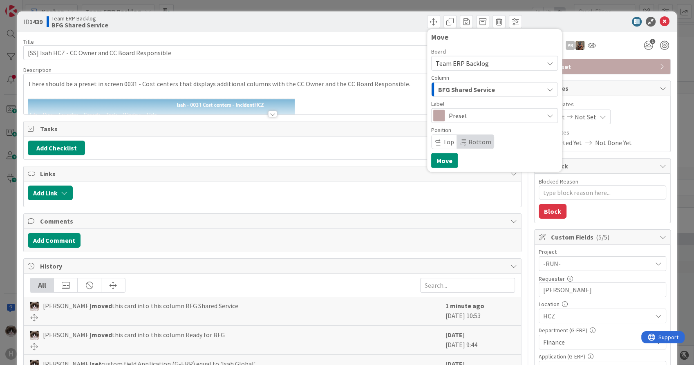
click at [483, 88] on span "BFG Shared Service" at bounding box center [466, 89] width 57 height 11
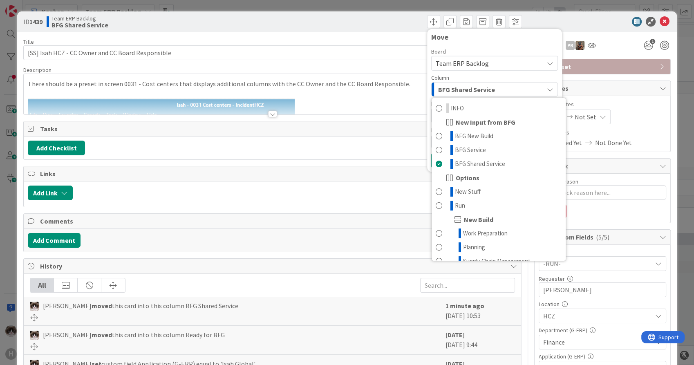
click at [482, 67] on span "Team ERP Backlog" at bounding box center [488, 63] width 104 height 11
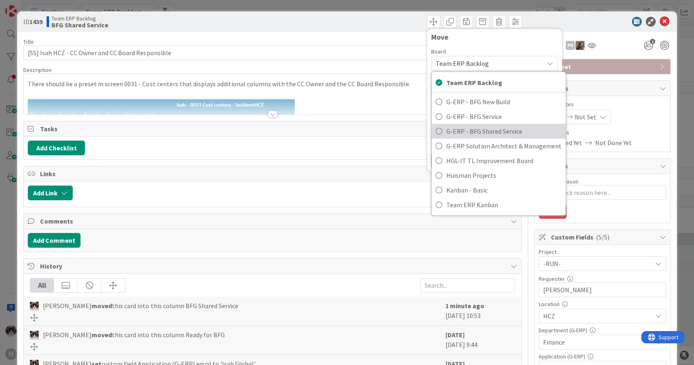
click at [497, 126] on span "G-ERP - BFG Shared Service" at bounding box center [503, 131] width 115 height 12
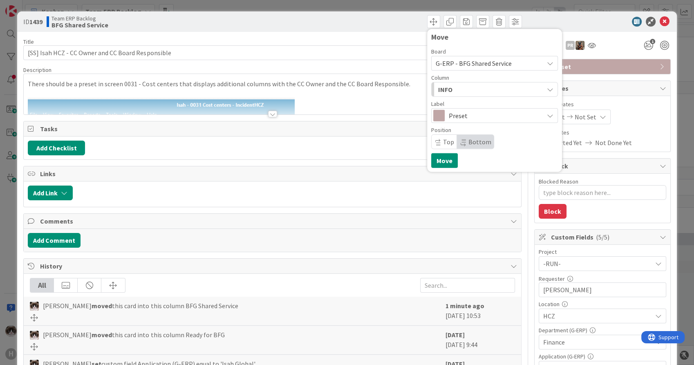
click at [471, 93] on div "INFO" at bounding box center [490, 89] width 108 height 13
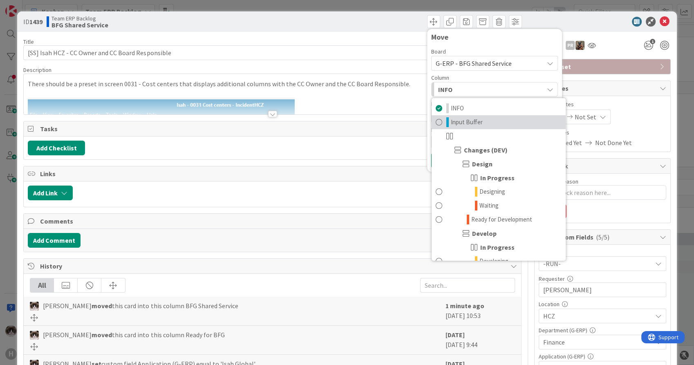
click at [471, 119] on span "Input Buffer" at bounding box center [467, 122] width 32 height 10
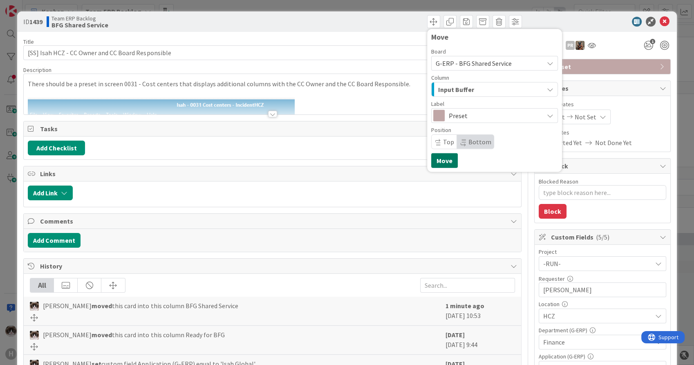
click at [434, 160] on button "Move" at bounding box center [444, 160] width 27 height 15
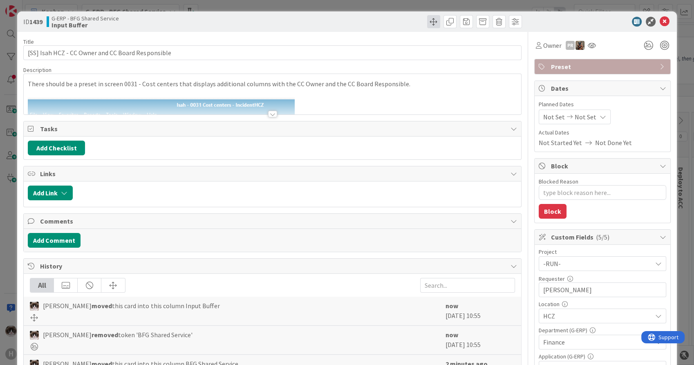
type textarea "x"
click at [660, 22] on icon at bounding box center [665, 22] width 10 height 10
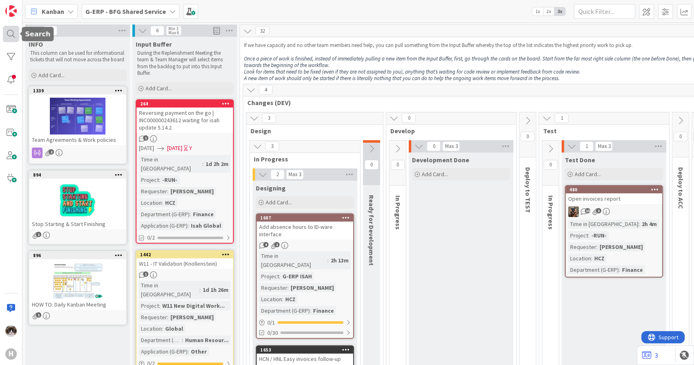
click at [15, 34] on div at bounding box center [11, 34] width 16 height 16
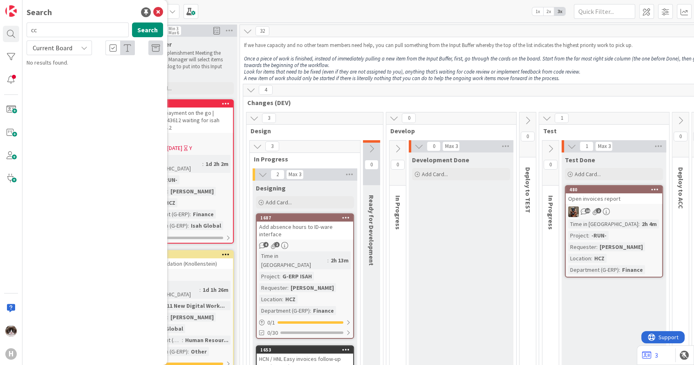
click at [62, 56] on div "cc Search Current Board No results found." at bounding box center [95, 44] width 137 height 45
click at [71, 53] on span "Current Board" at bounding box center [52, 47] width 43 height 11
click at [68, 82] on span "All Boards" at bounding box center [73, 82] width 85 height 12
drag, startPoint x: 63, startPoint y: 33, endPoint x: 20, endPoint y: 32, distance: 42.1
click at [20, 32] on div "H Search cc Search All Boards Current Board All Boards G-ERP - BFG Shared Servi…" at bounding box center [11, 182] width 22 height 365
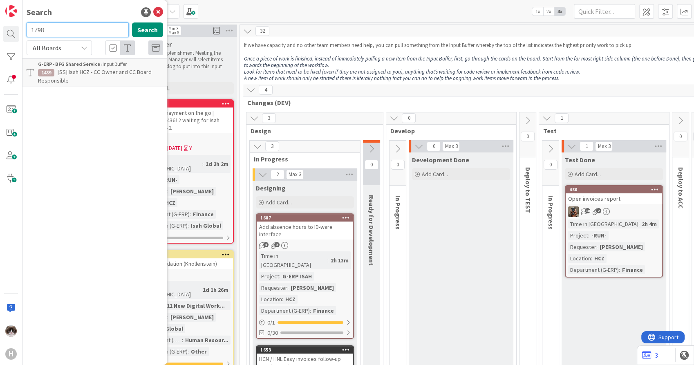
type input "1798"
click at [91, 74] on span "ICPO can't be identified by local ISAH" at bounding box center [97, 76] width 119 height 16
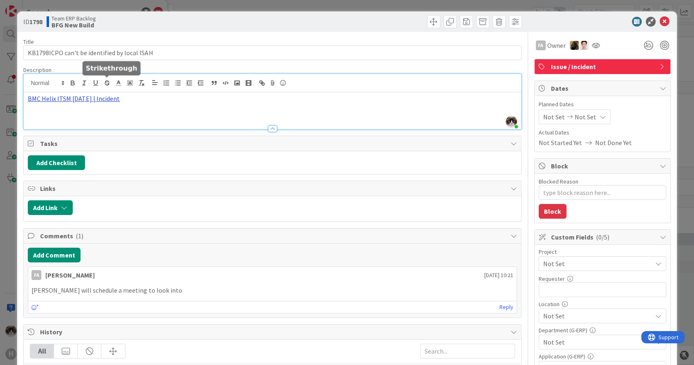
click at [101, 85] on div "Kevin van Dijk just joined BMC Helix ITSM 23.3.02 | Incident" at bounding box center [272, 101] width 497 height 55
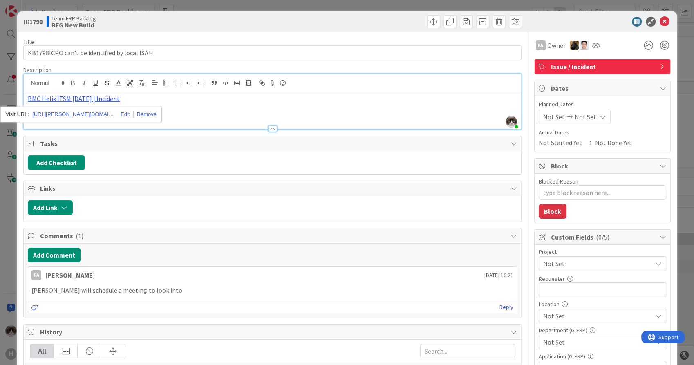
click at [85, 108] on div "https://huisman-smartit.onbmc.com/smartit/app/#/incident/AGGHEXFAF704DATBOKC6TB…" at bounding box center [81, 115] width 162 height 16
click at [84, 114] on link "https://huisman-smartit.onbmc.com/smartit/app/#/incident/AGGHEXFAF704DATBOKC6TB…" at bounding box center [73, 114] width 82 height 11
click at [578, 260] on span "Not Set" at bounding box center [595, 263] width 105 height 11
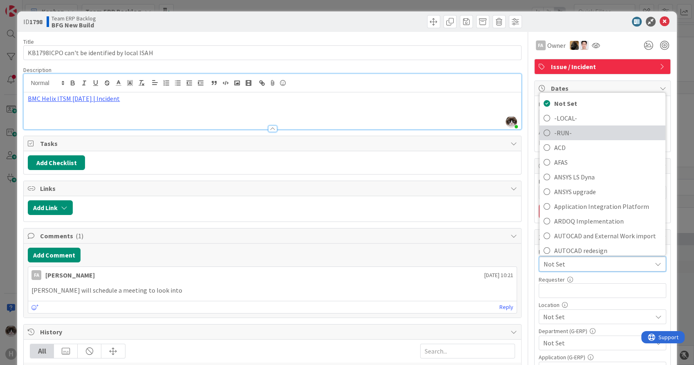
click at [582, 127] on span "-RUN-" at bounding box center [607, 133] width 107 height 12
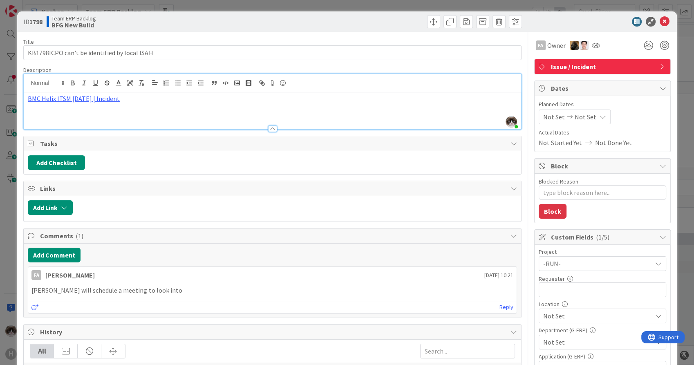
type textarea "x"
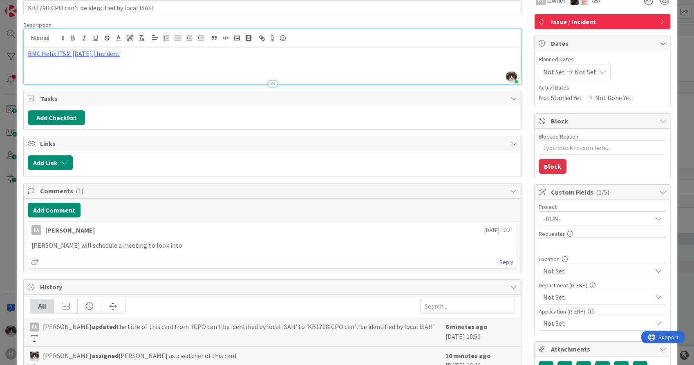
scroll to position [45, 0]
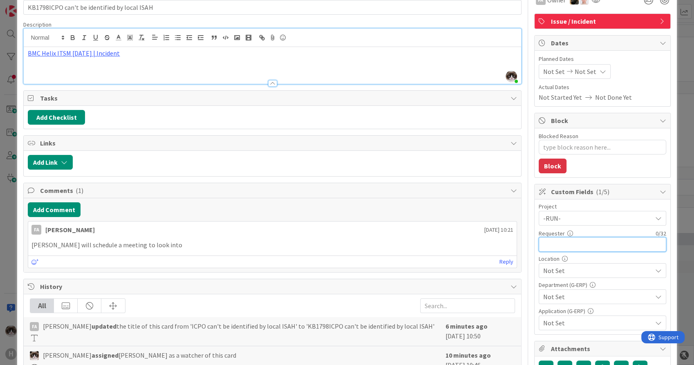
click at [572, 245] on input "text" at bounding box center [603, 244] width 128 height 15
type input "Cora Huang"
type textarea "x"
type input "Cora Huang"
click at [559, 275] on span "Not Set" at bounding box center [597, 271] width 109 height 10
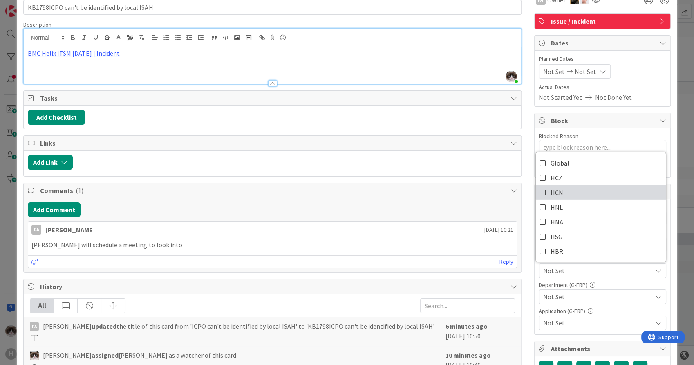
click at [582, 191] on link "HCN" at bounding box center [601, 192] width 130 height 15
click at [565, 300] on span "Not Set" at bounding box center [597, 297] width 109 height 10
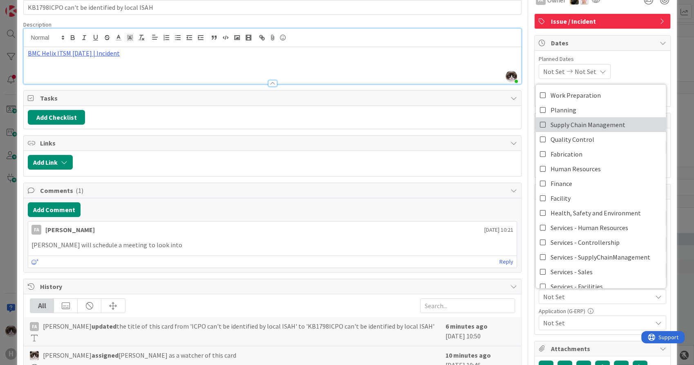
click at [603, 121] on span "Supply Chain Management" at bounding box center [588, 125] width 75 height 12
click at [588, 318] on span "Not Set" at bounding box center [597, 323] width 109 height 10
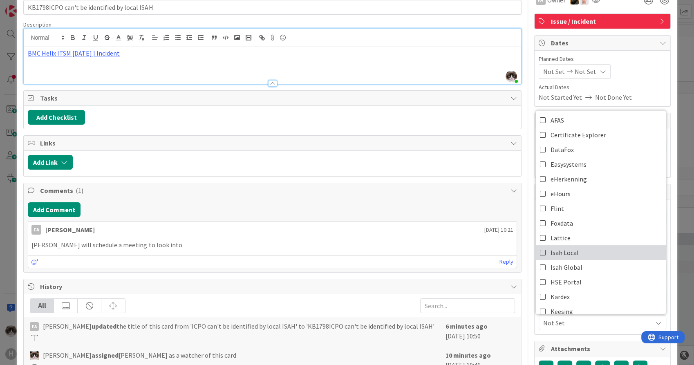
click at [574, 252] on link "Isah Local" at bounding box center [601, 252] width 130 height 15
click at [557, 321] on span "Isah Local" at bounding box center [597, 323] width 109 height 10
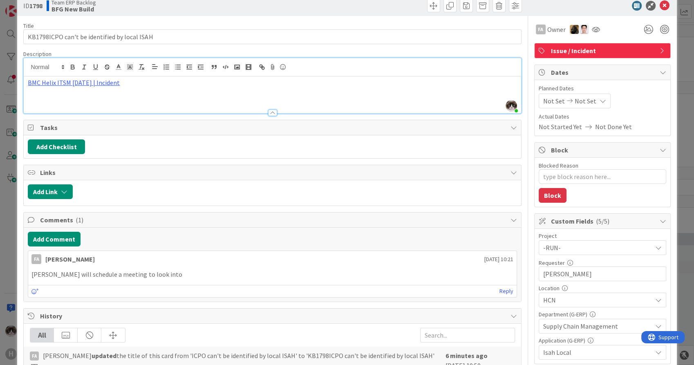
scroll to position [0, 0]
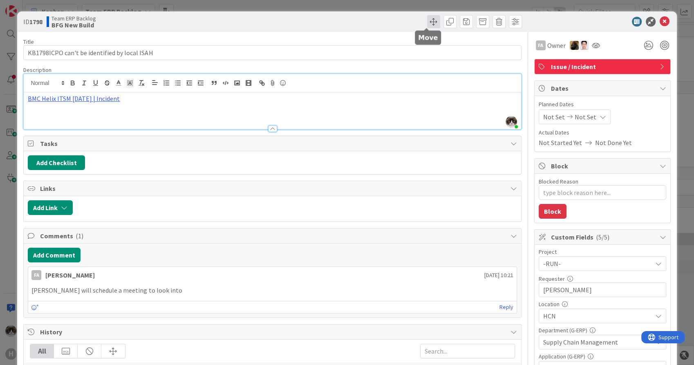
click at [428, 18] on span at bounding box center [433, 21] width 13 height 13
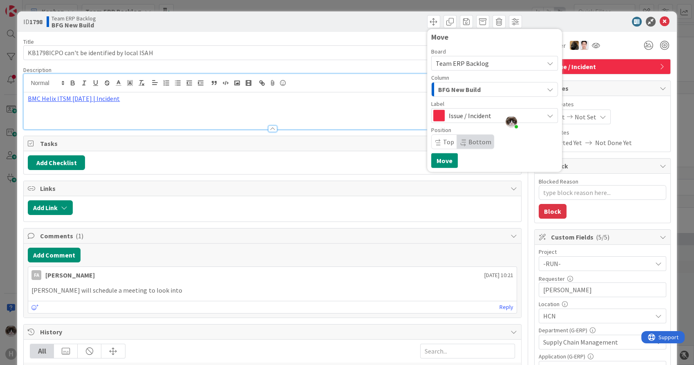
click at [475, 67] on span "Team ERP Backlog" at bounding box center [488, 63] width 104 height 11
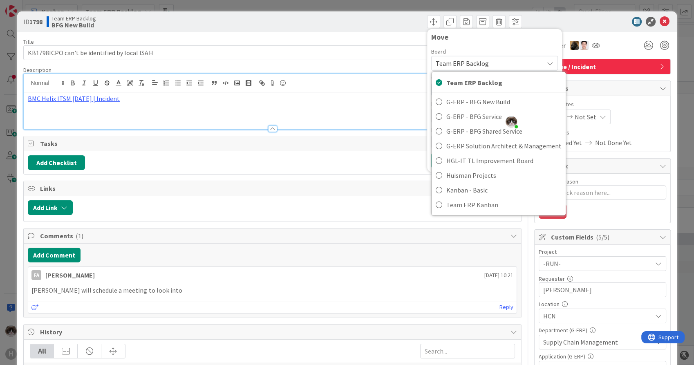
click at [476, 67] on span "Team ERP Backlog" at bounding box center [462, 63] width 53 height 8
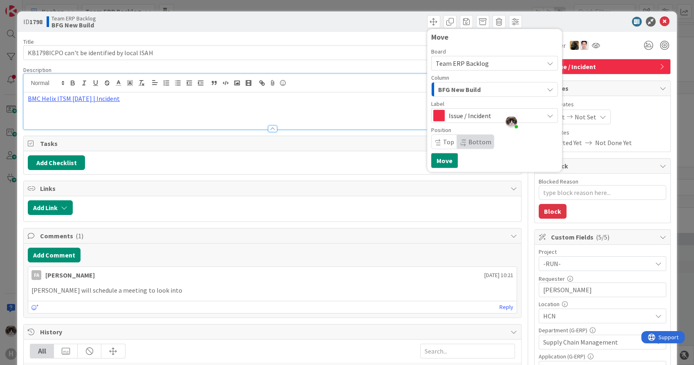
click at [472, 66] on span "Team ERP Backlog" at bounding box center [462, 63] width 53 height 8
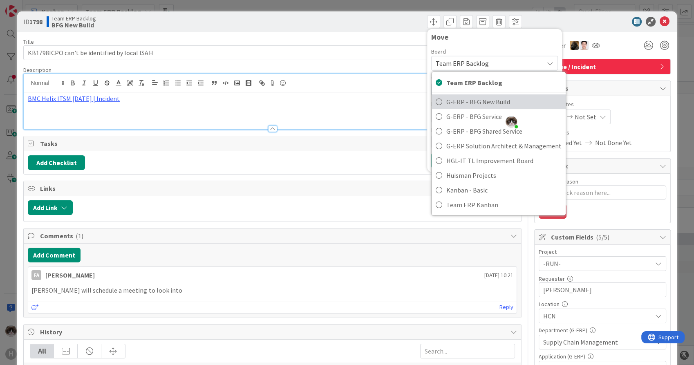
click at [465, 103] on span "G-ERP - BFG New Build" at bounding box center [503, 102] width 115 height 12
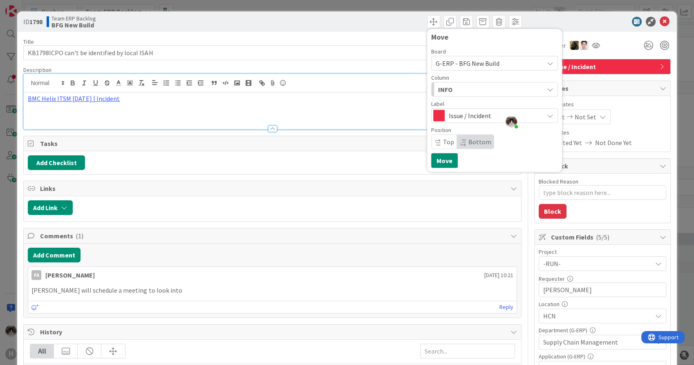
click at [465, 88] on div "INFO" at bounding box center [490, 89] width 108 height 13
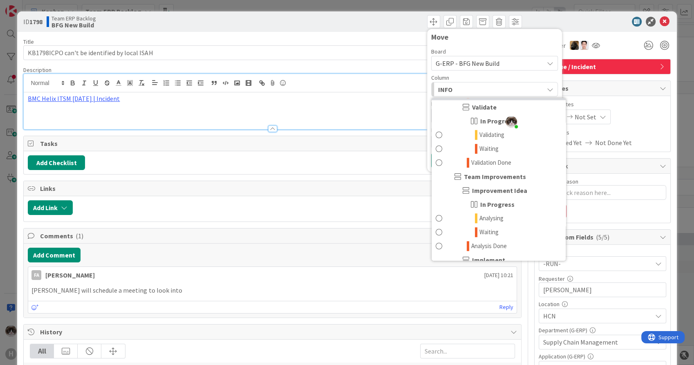
scroll to position [500, 0]
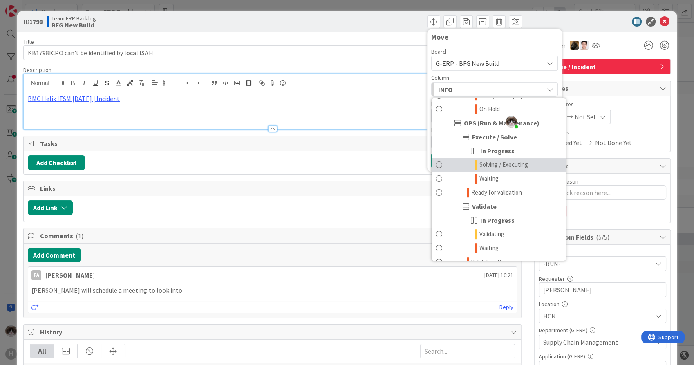
click at [504, 163] on span "Solving / Executing" at bounding box center [504, 165] width 49 height 10
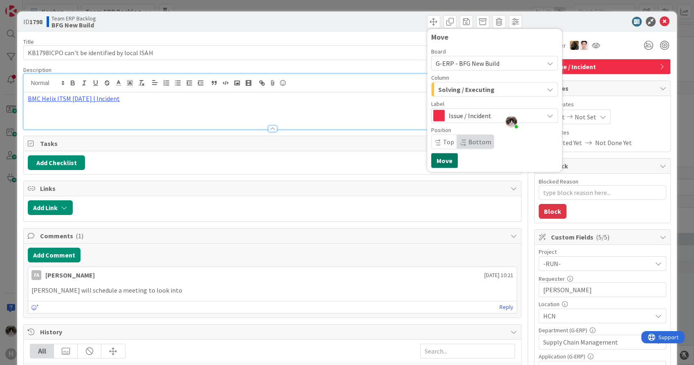
click at [441, 160] on button "Move" at bounding box center [444, 160] width 27 height 15
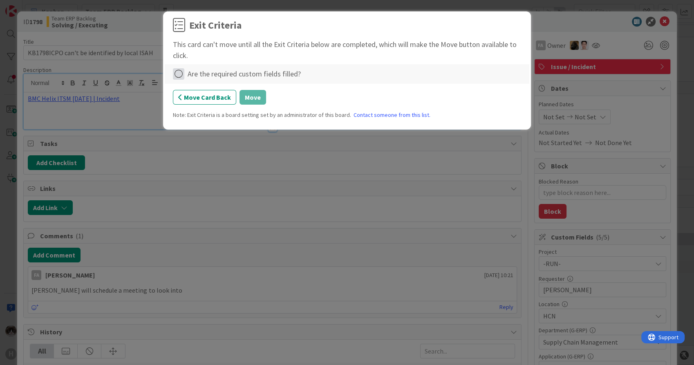
click at [184, 75] on icon at bounding box center [178, 73] width 11 height 11
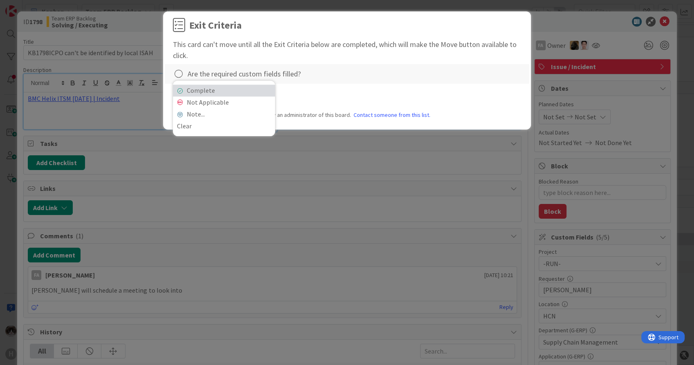
click at [227, 94] on link "Complete" at bounding box center [224, 91] width 102 height 12
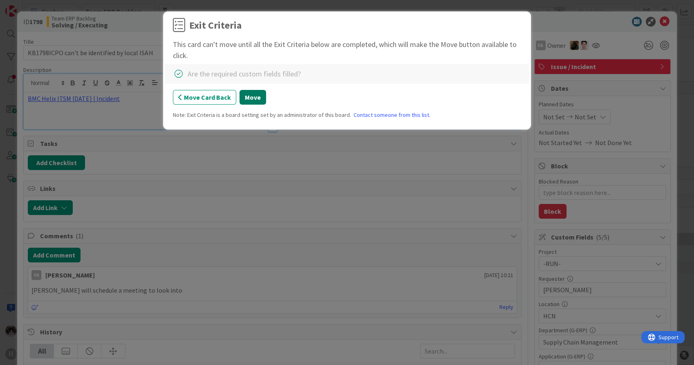
click at [253, 99] on button "Move" at bounding box center [253, 97] width 27 height 15
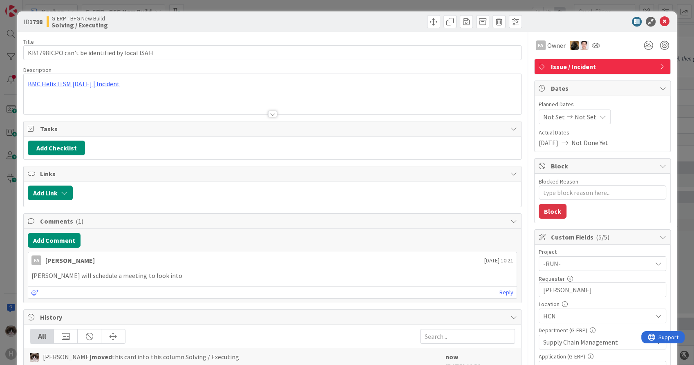
type textarea "x"
click at [662, 20] on icon at bounding box center [665, 22] width 10 height 10
